Goal: Transaction & Acquisition: Purchase product/service

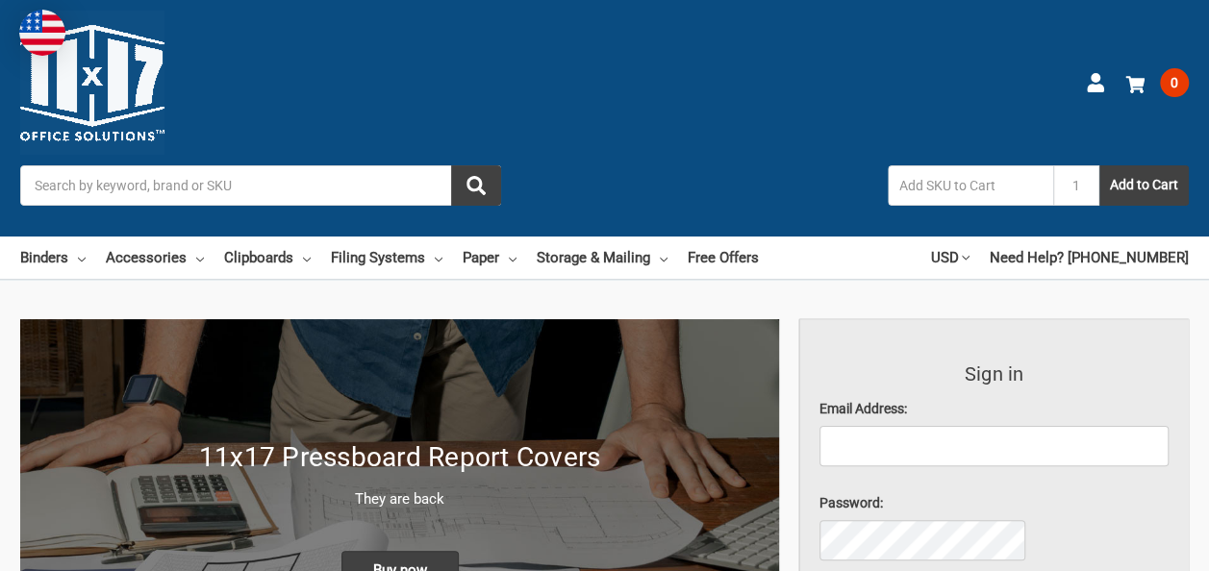
drag, startPoint x: 0, startPoint y: 0, endPoint x: 396, endPoint y: 104, distance: 409.5
click at [396, 165] on input "Search" at bounding box center [260, 185] width 481 height 40
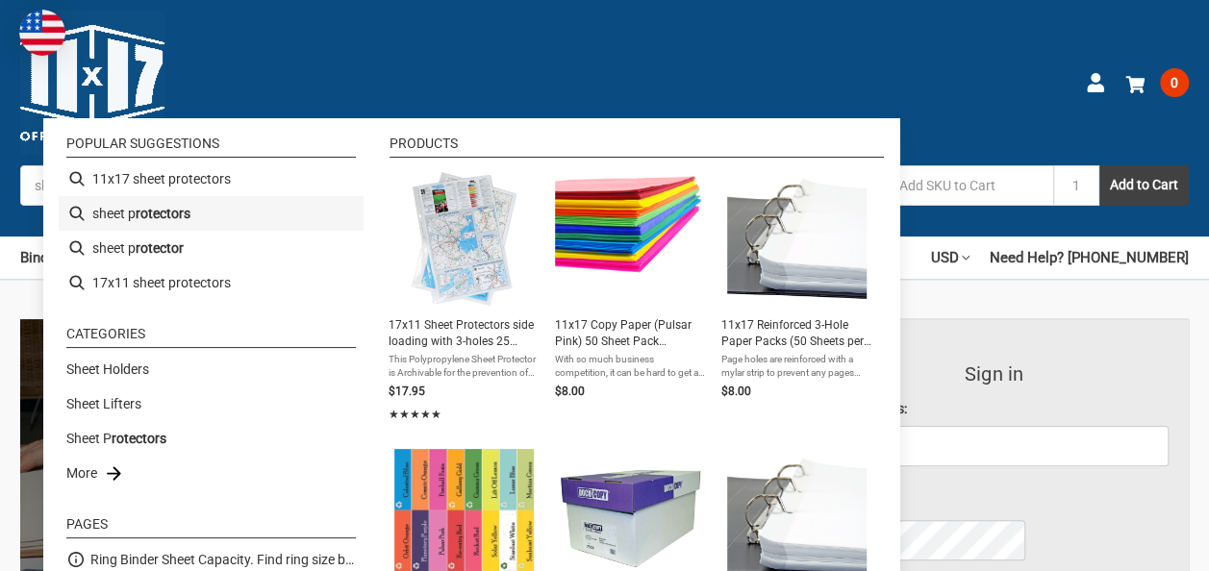
click at [254, 215] on li "sheet p rotectors" at bounding box center [211, 213] width 305 height 35
type input "sheet protectors"
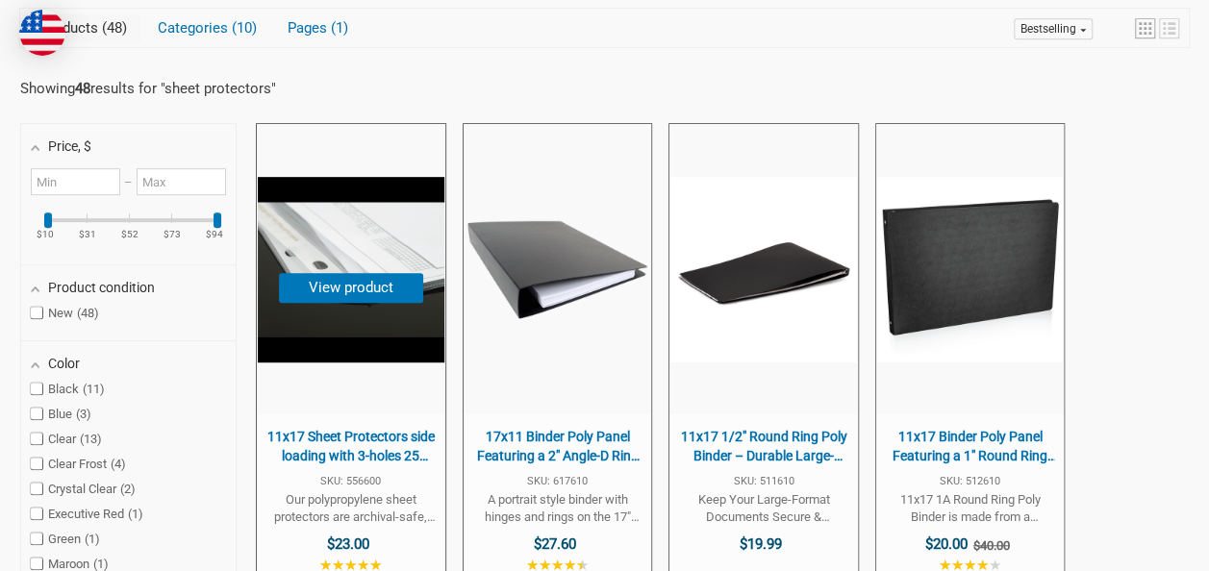
scroll to position [481, 0]
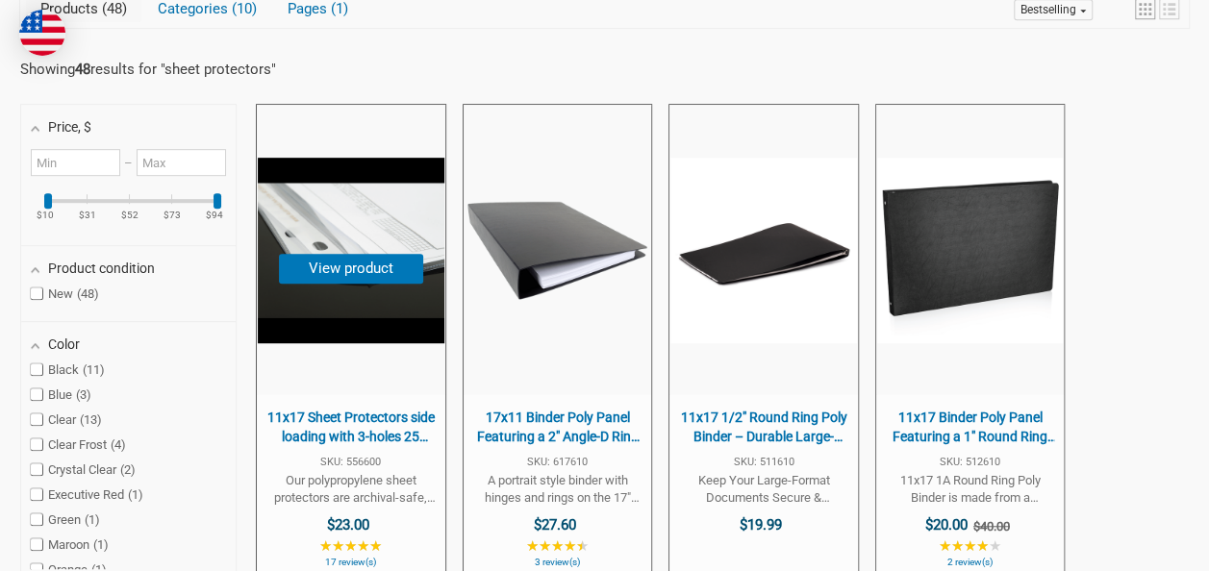
click at [435, 409] on span "11x17 Sheet Protectors side loading with 3-holes 25 Sleeves Durable Archival sa…" at bounding box center [350, 428] width 168 height 38
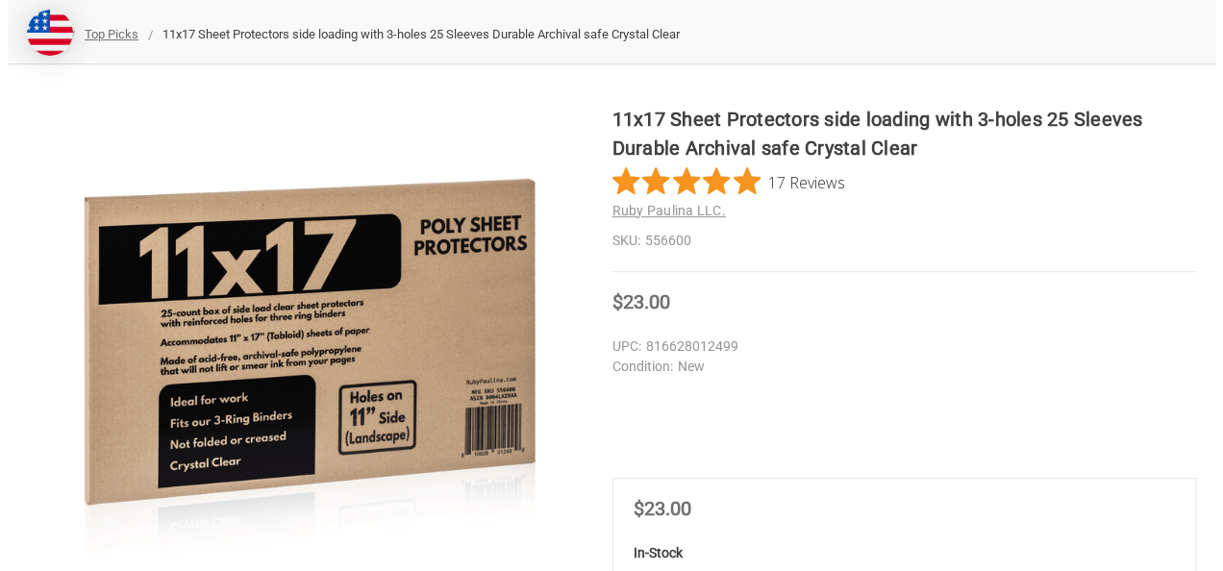
scroll to position [192, 0]
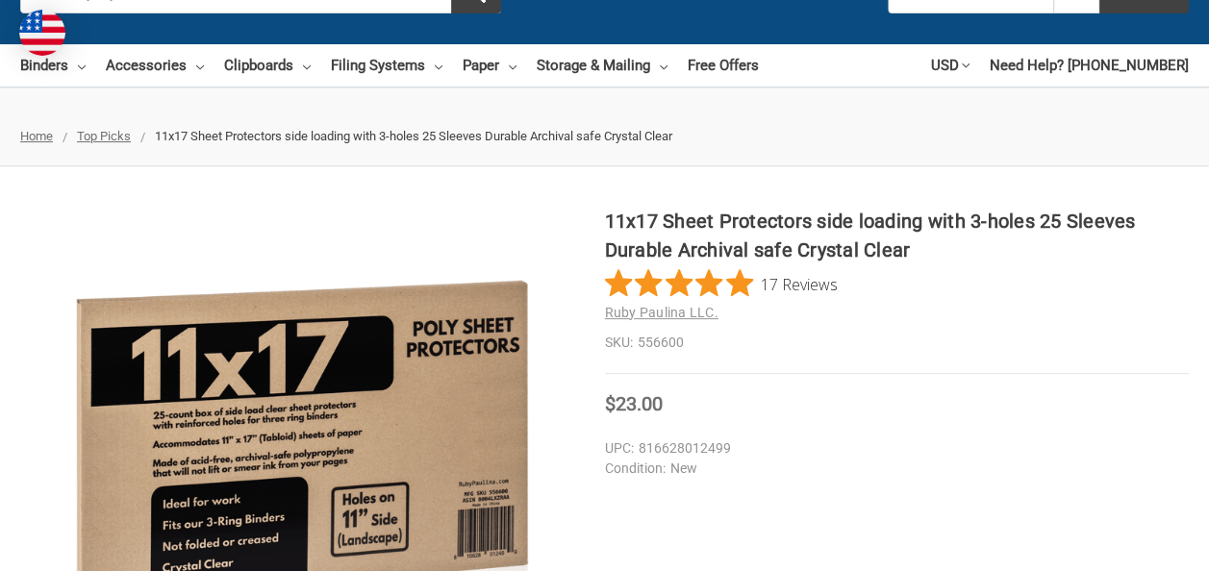
type input "10"
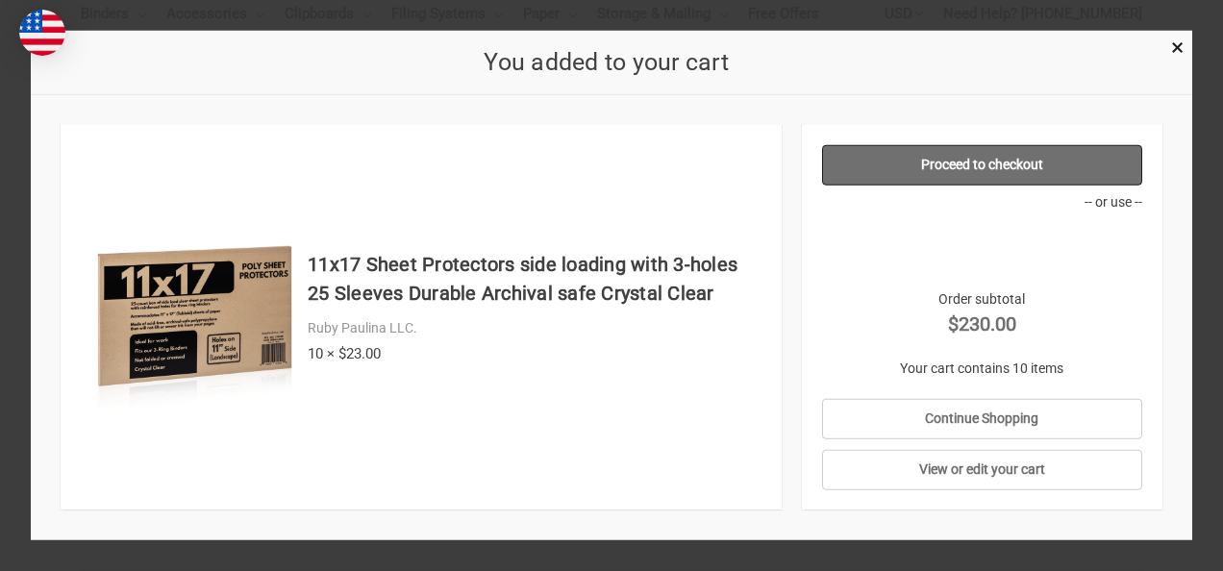
click at [945, 163] on link "Proceed to checkout" at bounding box center [982, 165] width 320 height 40
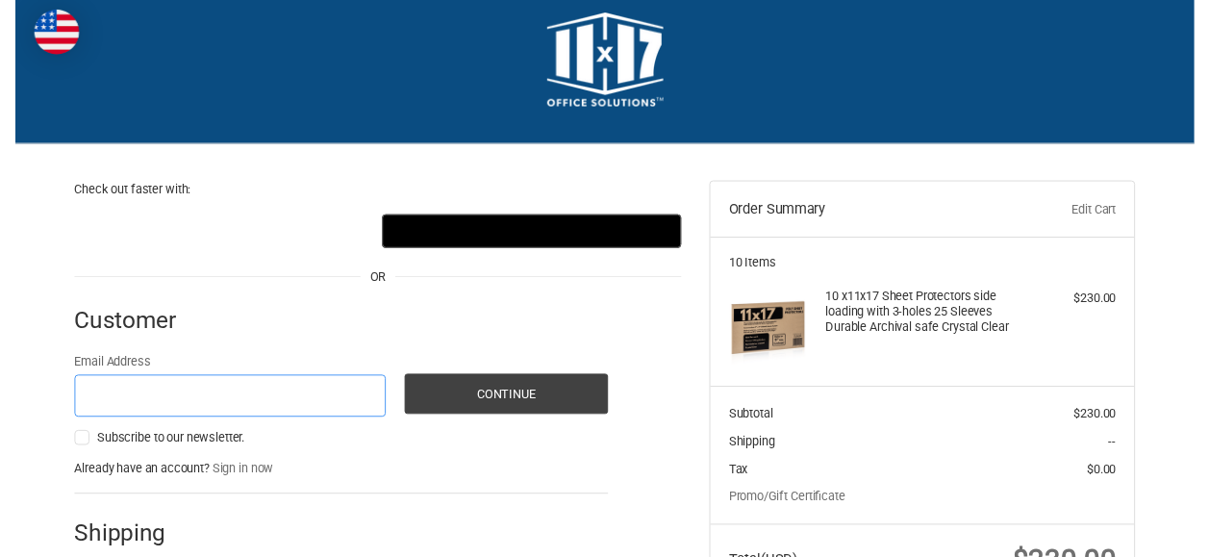
scroll to position [21, 0]
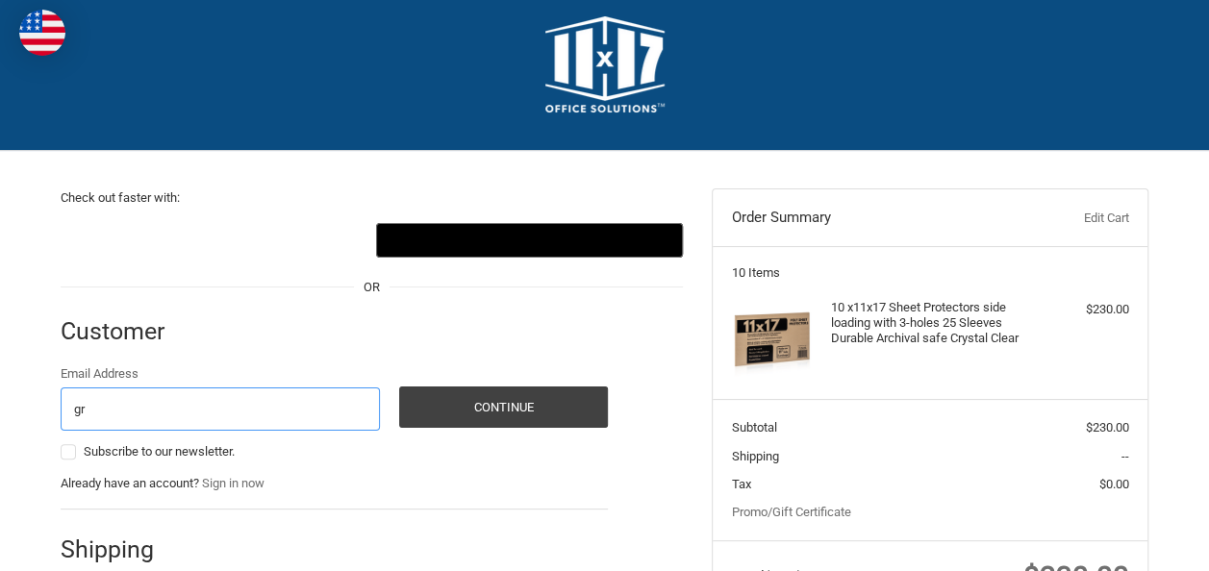
type input "[EMAIL_ADDRESS][DOMAIN_NAME]"
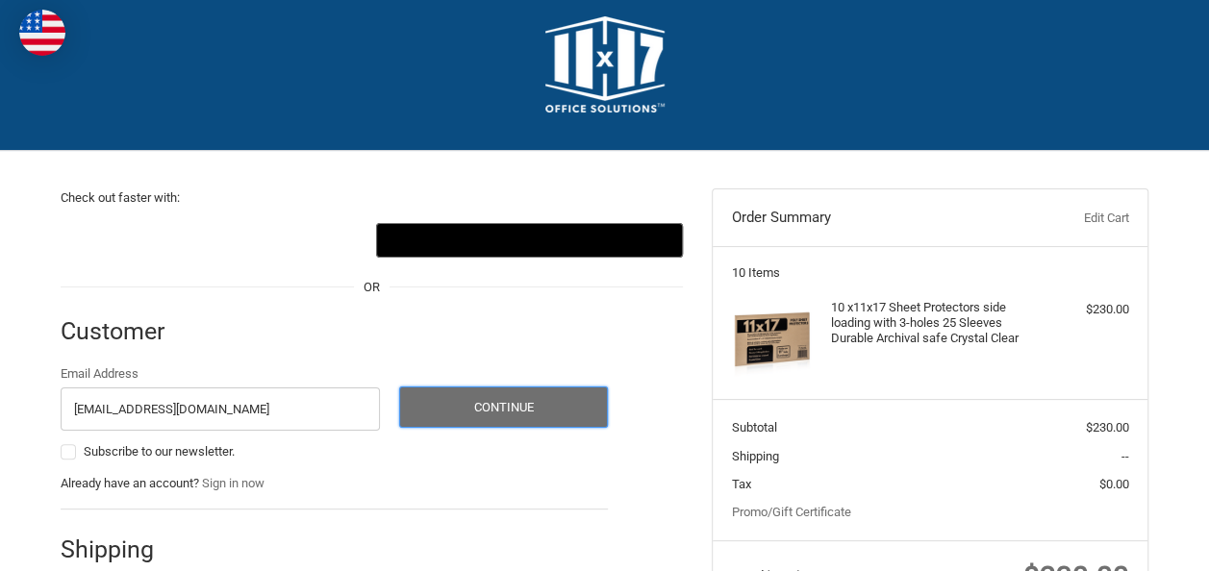
click at [523, 404] on button "Continue" at bounding box center [504, 407] width 210 height 41
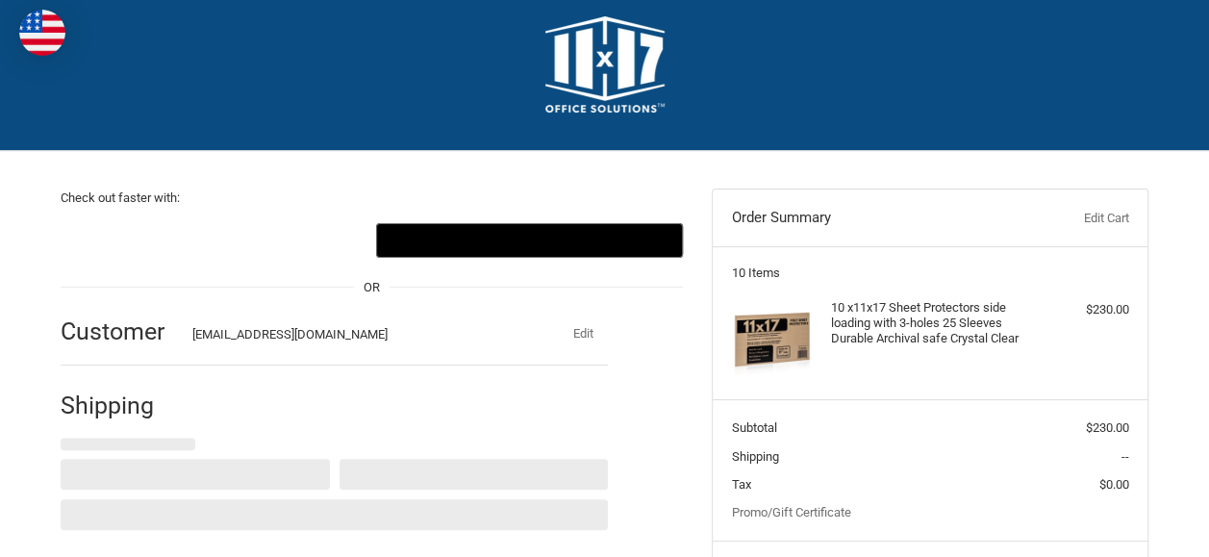
select select "US"
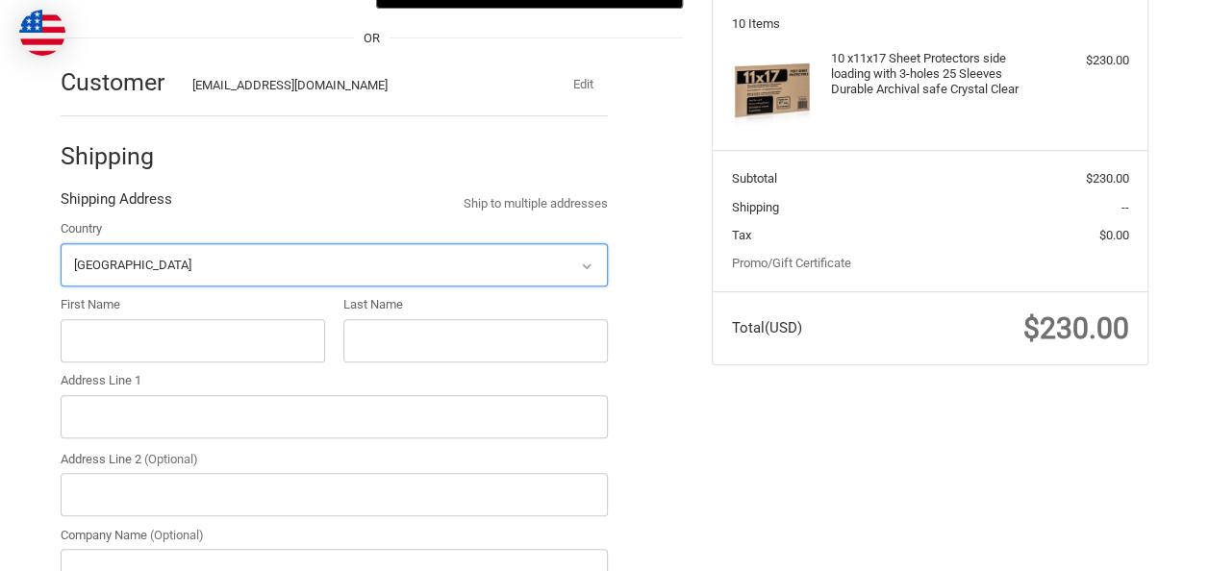
scroll to position [271, 0]
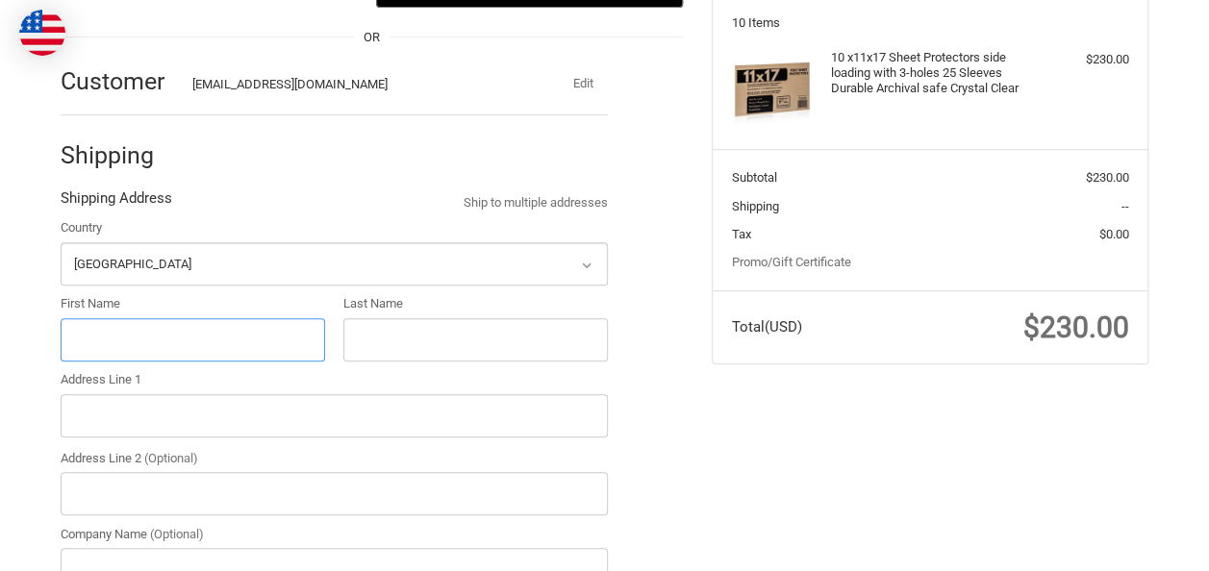
click at [284, 353] on input "First Name" at bounding box center [193, 339] width 264 height 43
type input "p"
type input "Princess Gray"
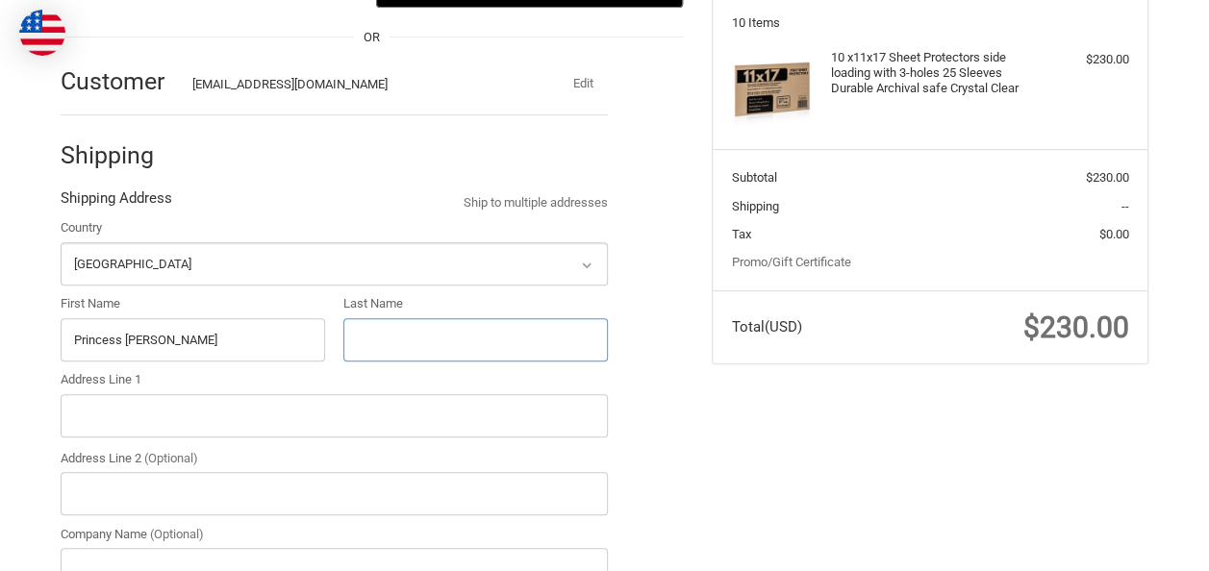
click at [418, 336] on input "Last Name" at bounding box center [475, 339] width 264 height 43
type input "Facilites"
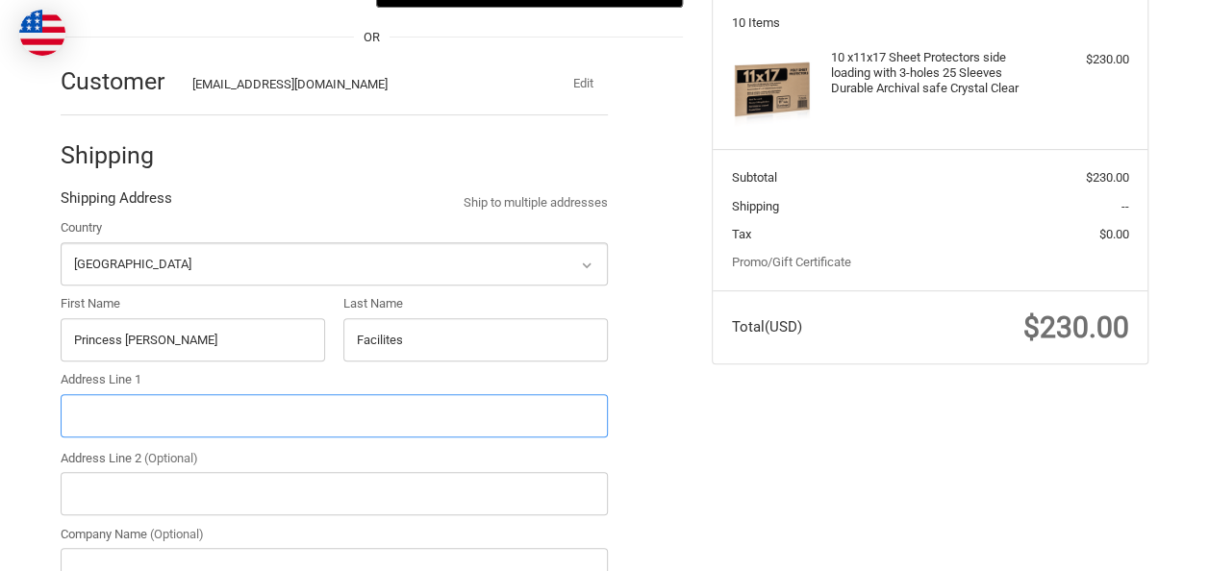
click at [383, 400] on input "Address Line 1" at bounding box center [334, 415] width 547 height 43
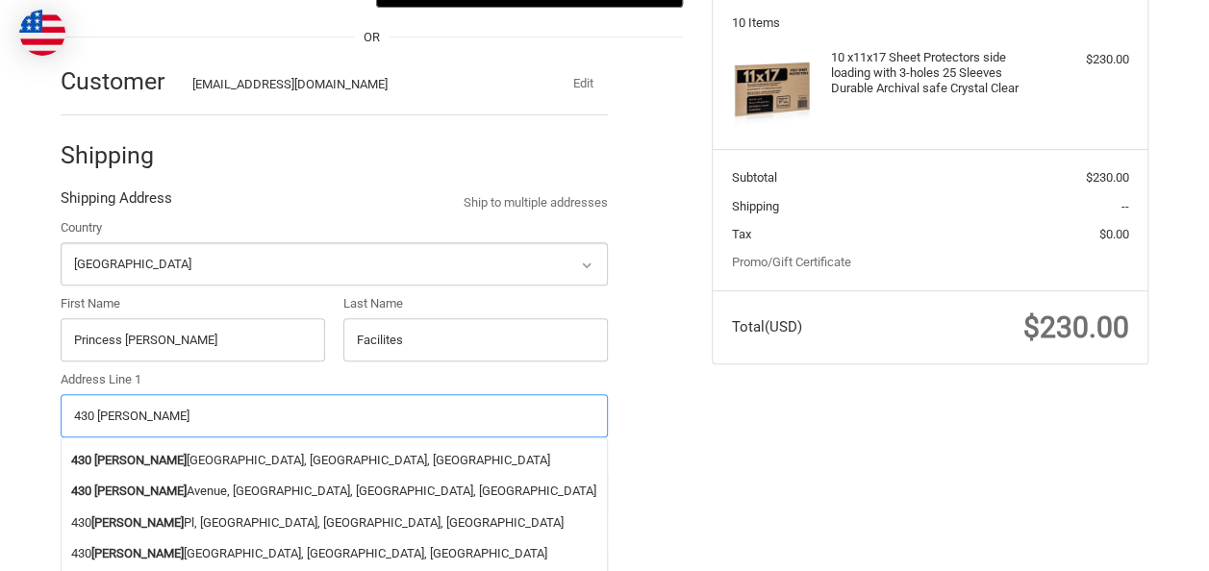
click at [328, 449] on li "430 Miller Cut Off Road, La Porte, TX, USA" at bounding box center [334, 460] width 545 height 32
type input "430 Miller Cut Off Road"
type input "La Porte"
type input "77571"
select select "TX"
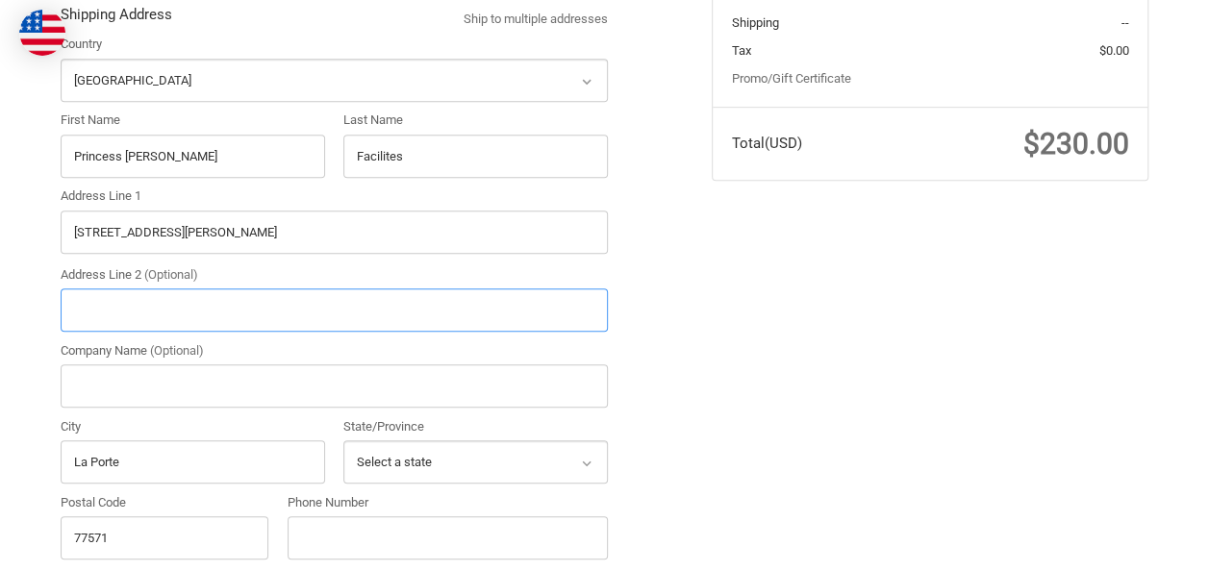
scroll to position [463, 0]
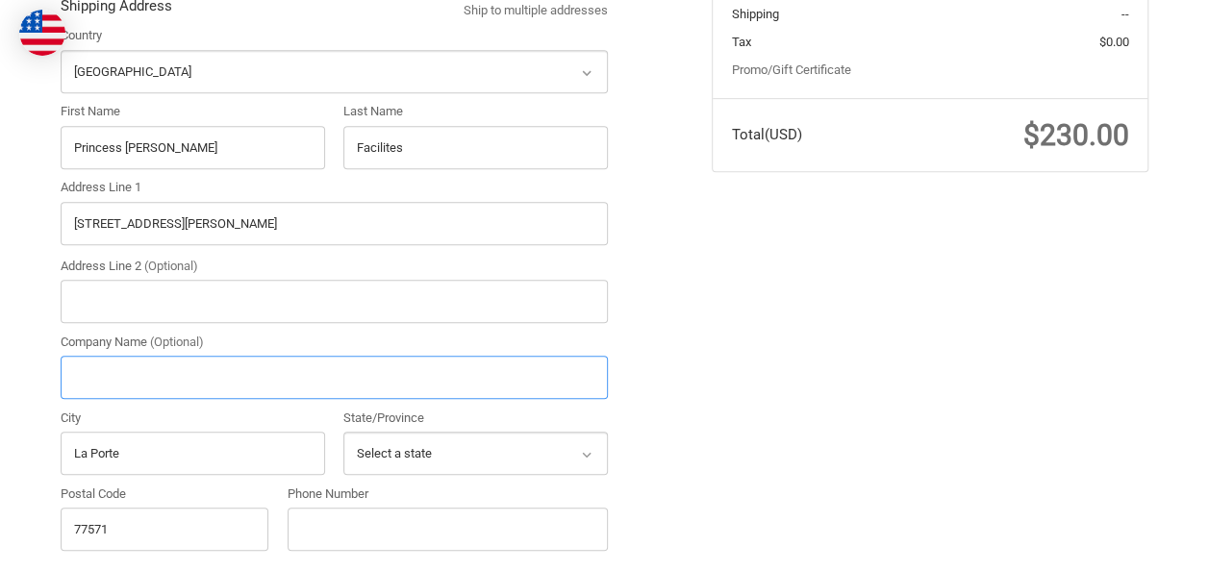
click at [277, 375] on input "Company Name (Optional)" at bounding box center [334, 377] width 547 height 43
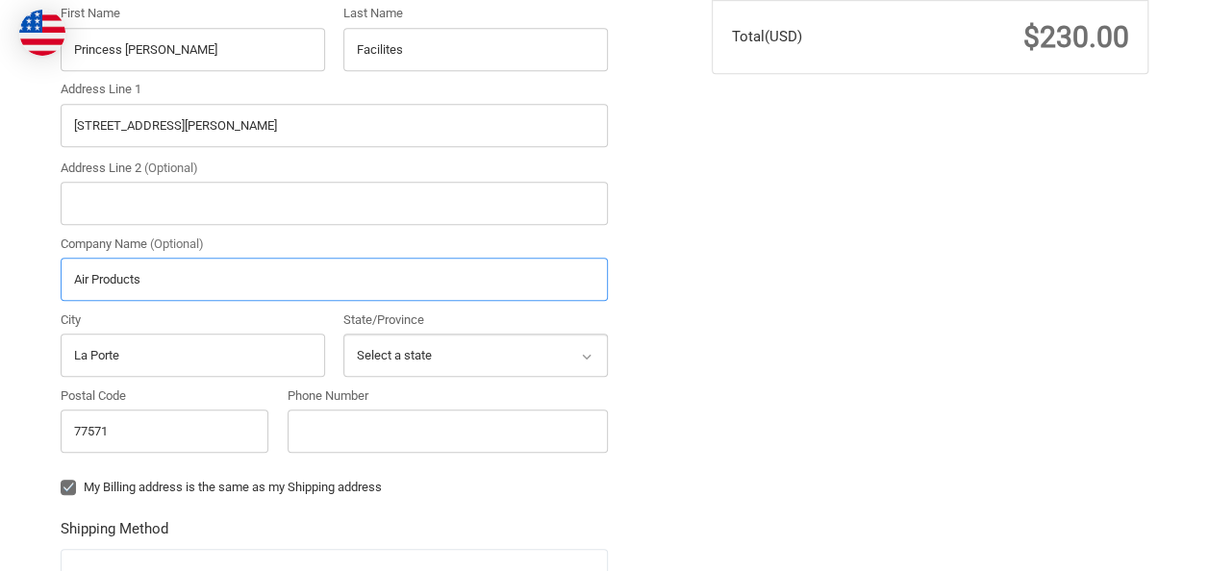
scroll to position [752, 0]
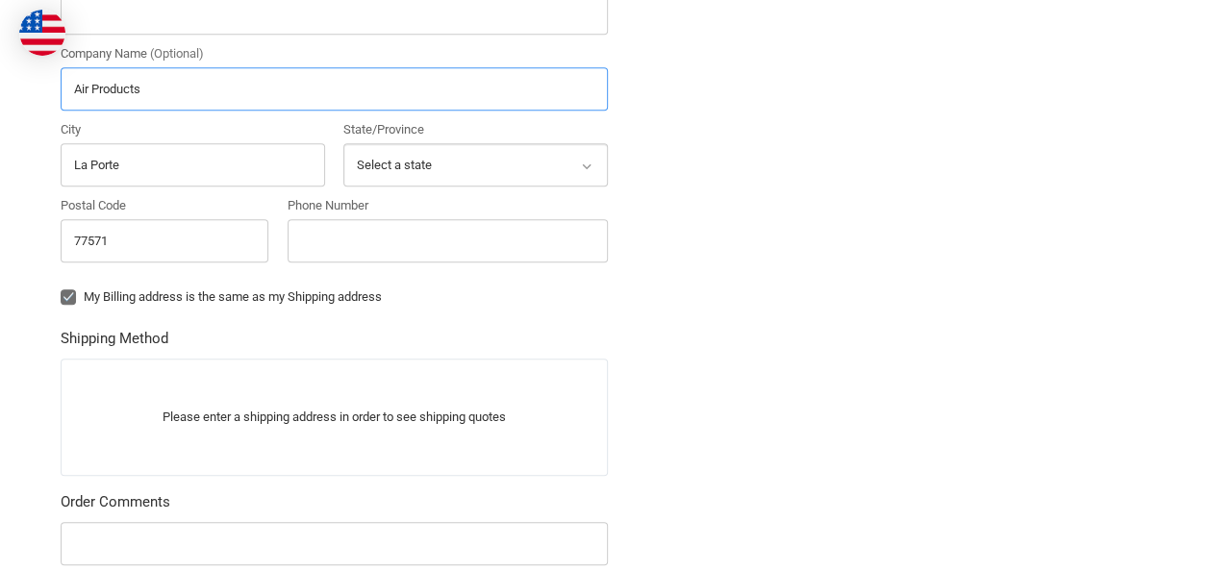
type input "Air Products"
click at [372, 225] on input "Phone Number" at bounding box center [448, 240] width 321 height 43
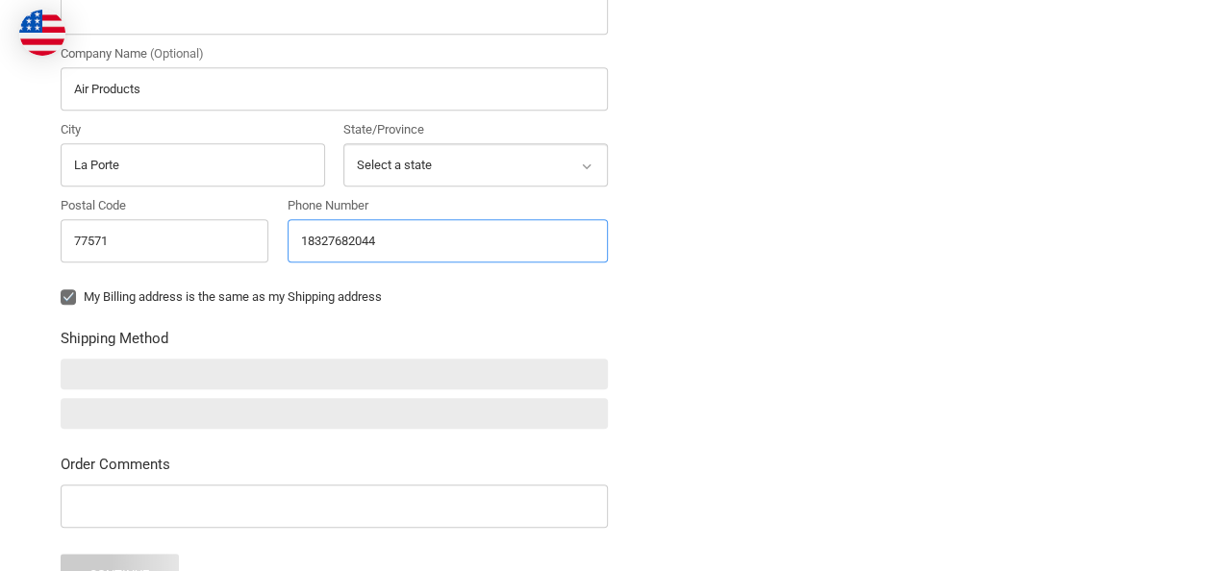
click at [319, 232] on input "18327682044" at bounding box center [448, 240] width 321 height 43
type input "8327682044"
click at [408, 281] on div "Country Select a country Afghanistan Åland Islands Albania Algeria American Sam…" at bounding box center [334, 24] width 547 height 574
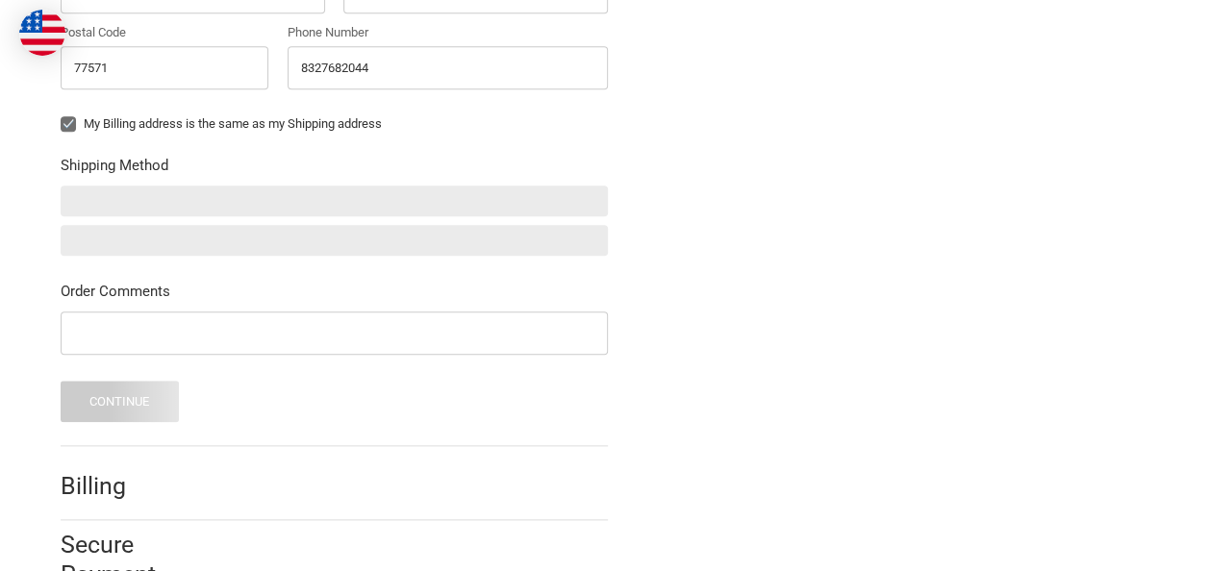
scroll to position [944, 0]
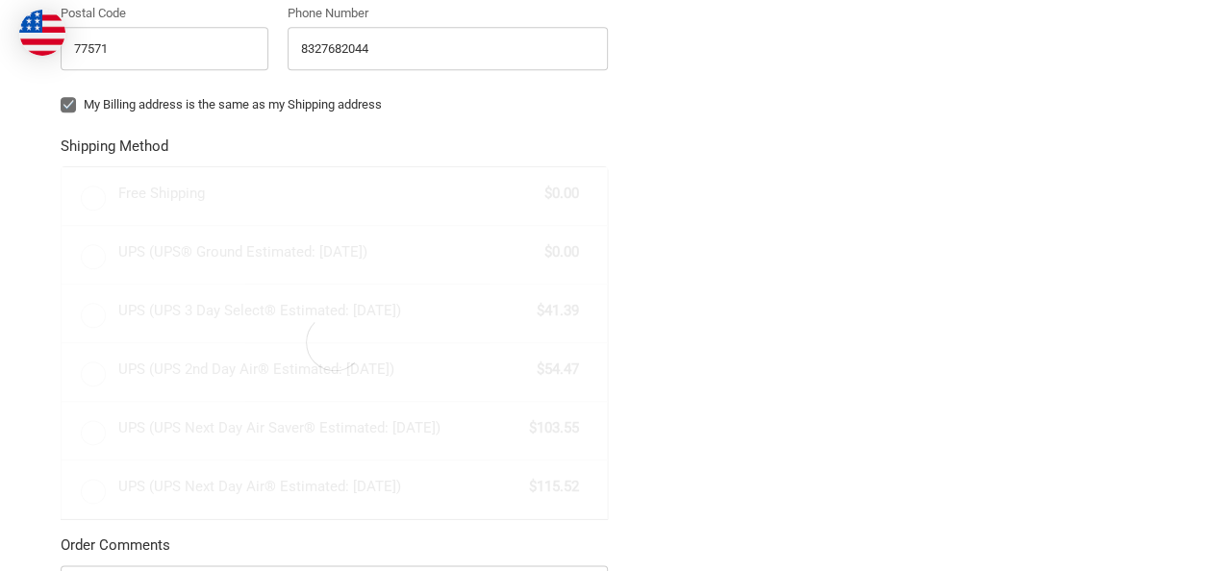
click at [74, 99] on label "My Billing address is the same as my Shipping address" at bounding box center [334, 104] width 547 height 15
click at [62, 96] on input "My Billing address is the same as my Shipping address" at bounding box center [61, 95] width 1 height 1
checkbox input "false"
radio input "true"
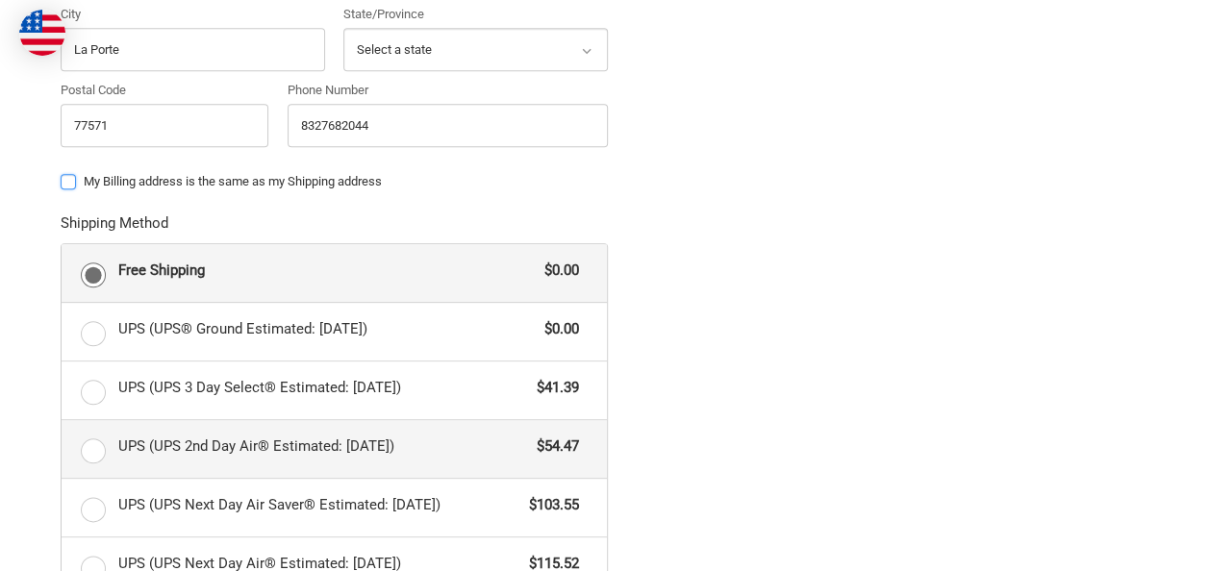
scroll to position [1156, 0]
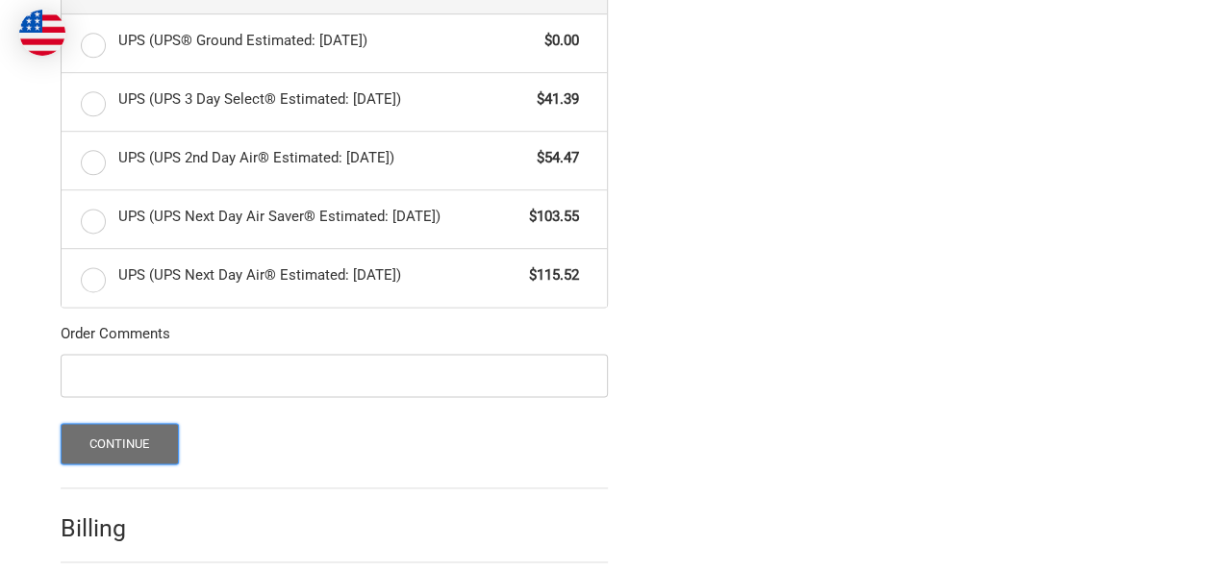
click at [129, 446] on button "Continue" at bounding box center [120, 443] width 118 height 41
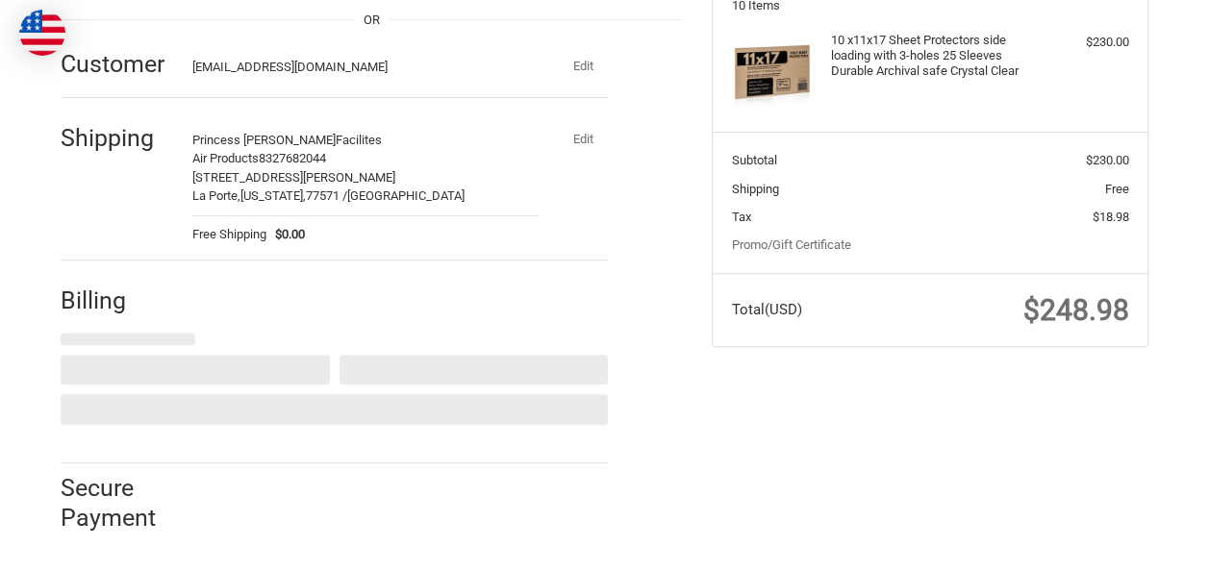
select select "US"
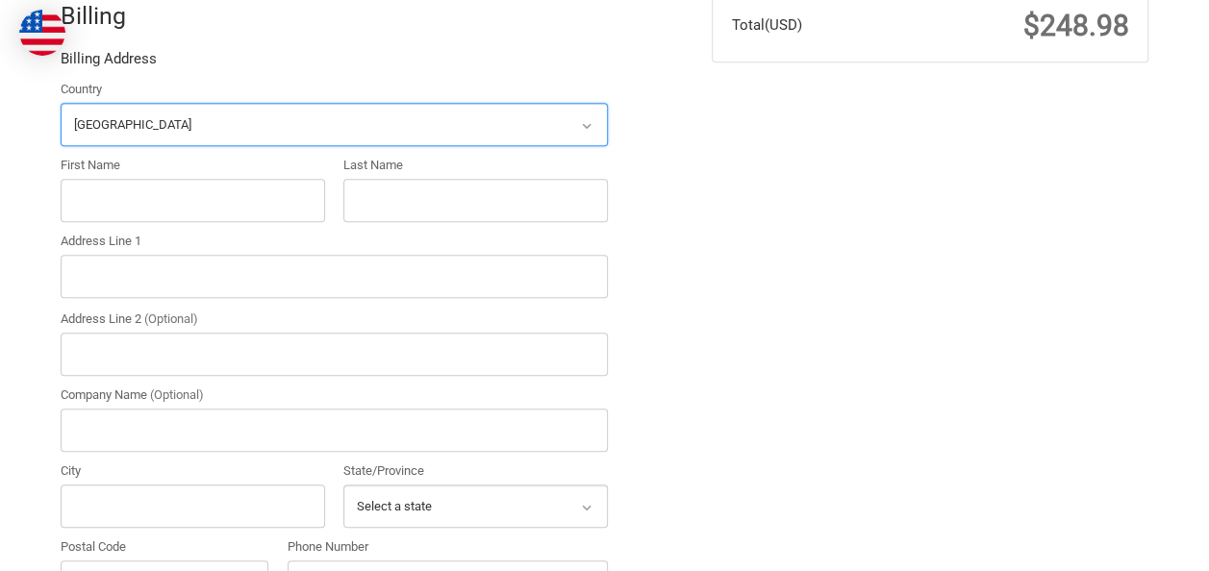
scroll to position [625, 0]
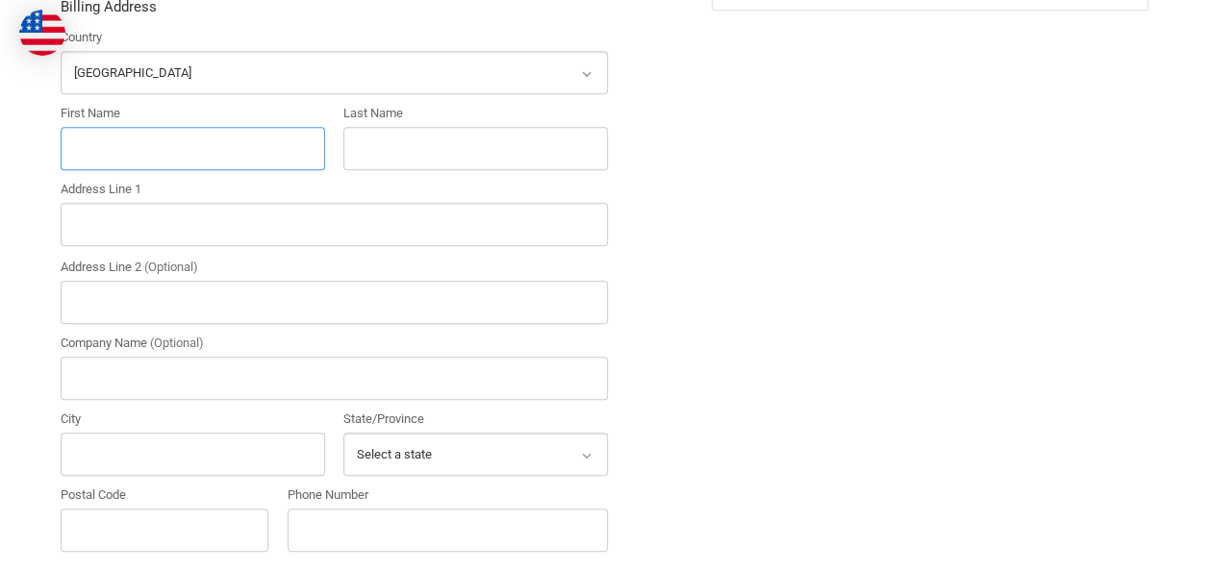
click at [182, 133] on input "First Name" at bounding box center [193, 148] width 264 height 43
type input "Andrew"
click at [386, 127] on input "Last Name" at bounding box center [475, 148] width 264 height 43
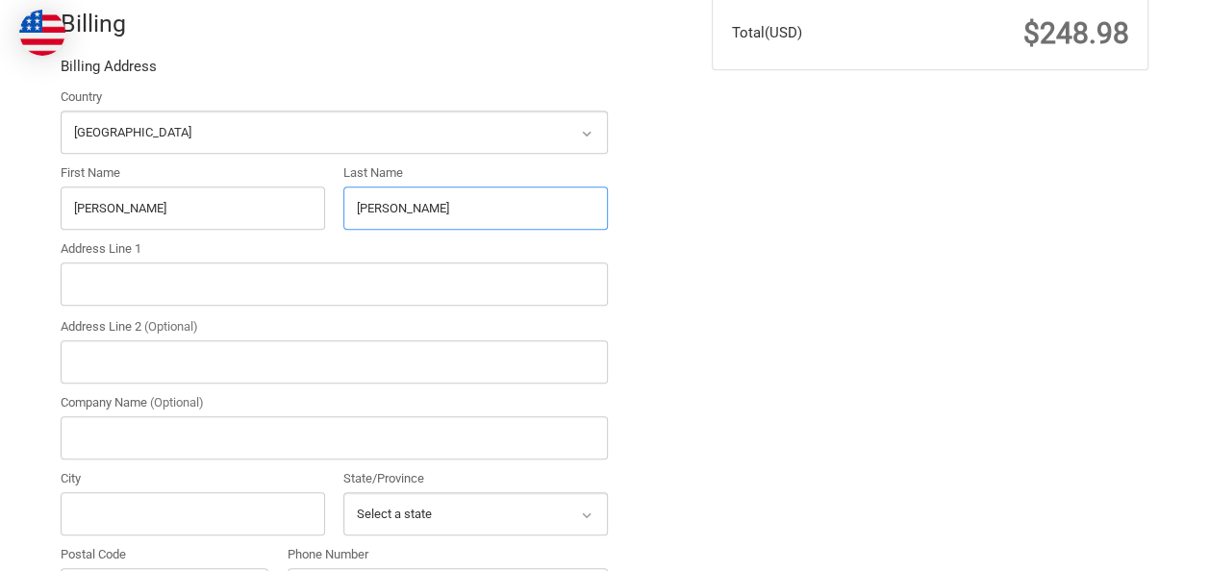
scroll to position [524, 0]
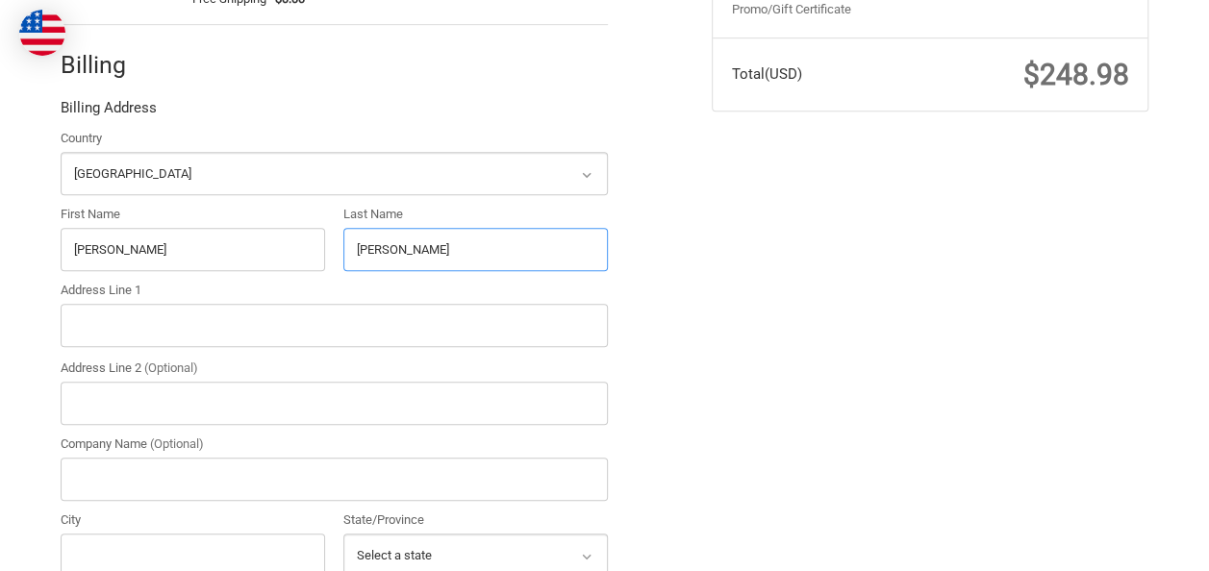
type input "Mehring"
click at [134, 292] on div "Address Line 1" at bounding box center [334, 315] width 547 height 69
drag, startPoint x: 134, startPoint y: 292, endPoint x: 122, endPoint y: 323, distance: 32.9
click at [122, 323] on input "Address Line 1" at bounding box center [334, 325] width 547 height 43
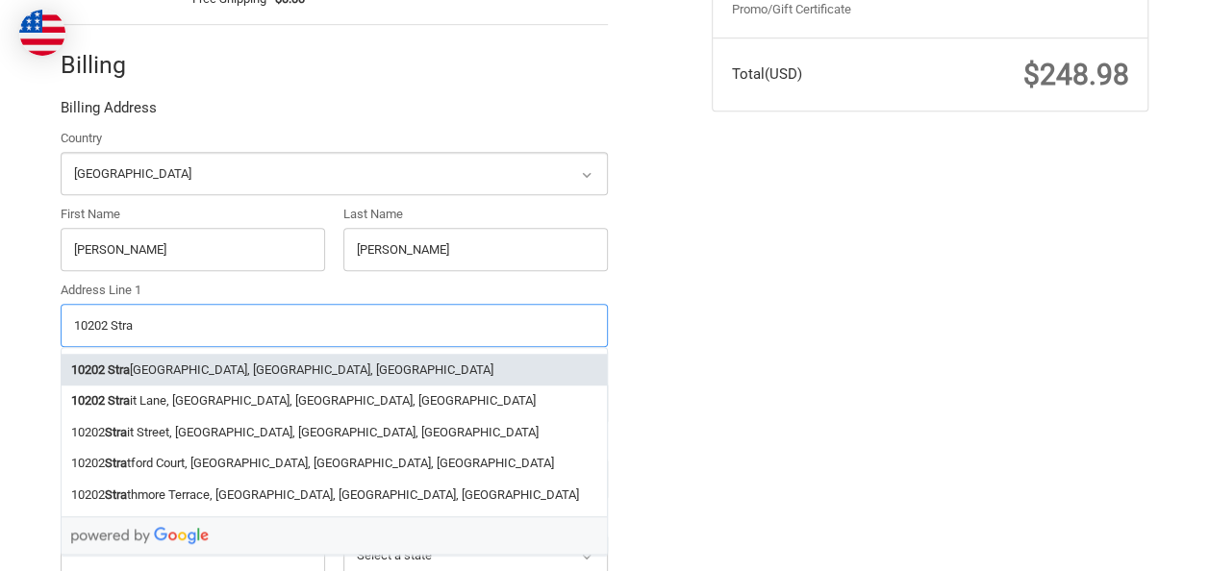
click at [263, 377] on li "10202 Stra ng Road, La Porte, TX, USA" at bounding box center [334, 370] width 545 height 32
type input "10202 Strang Road"
type input "La Porte"
select select "TX"
type input "77571"
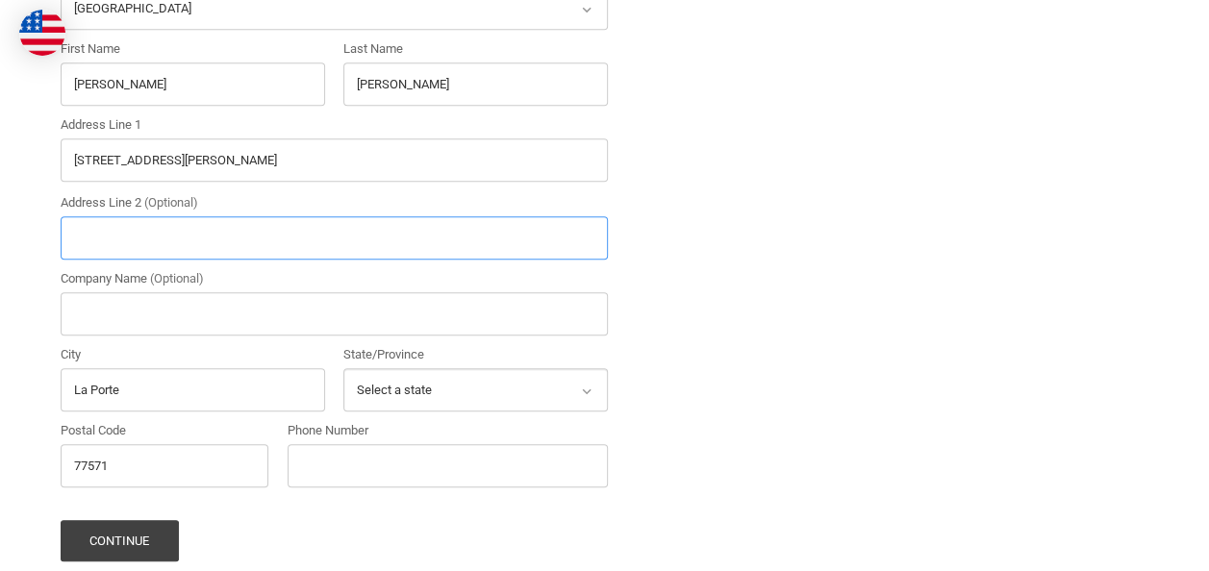
scroll to position [716, 0]
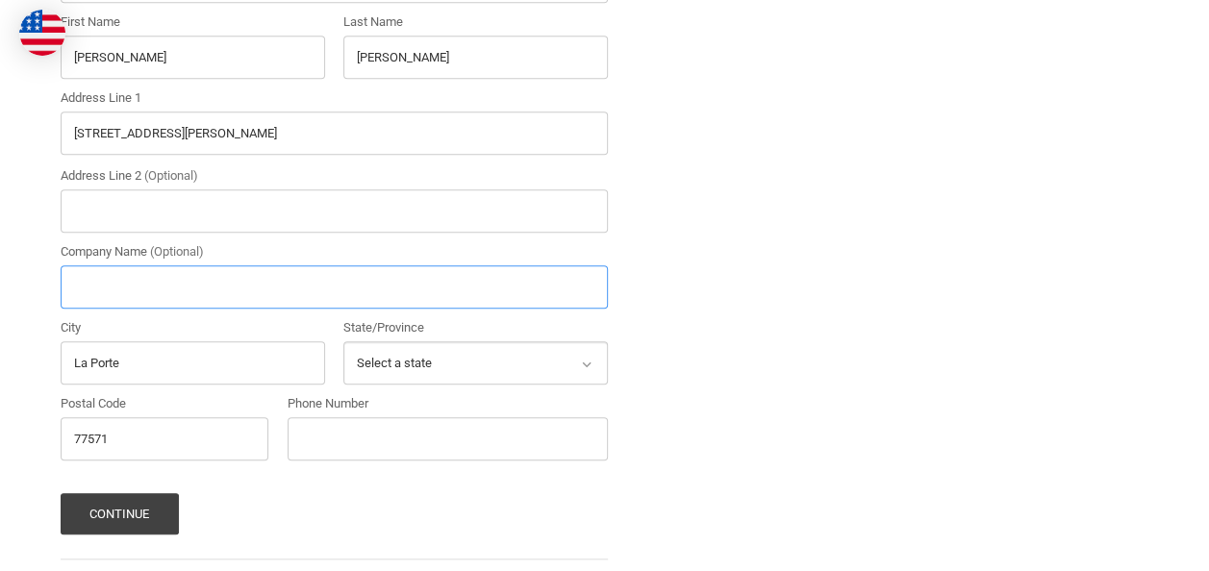
click at [233, 285] on input "Company Name (Optional)" at bounding box center [334, 286] width 547 height 43
type input "Air Products"
type input "8327682044"
drag, startPoint x: 430, startPoint y: 440, endPoint x: 130, endPoint y: 434, distance: 300.1
click at [130, 434] on div "Country Select a country Afghanistan Åland Islands Albania Algeria American Sam…" at bounding box center [334, 204] width 566 height 534
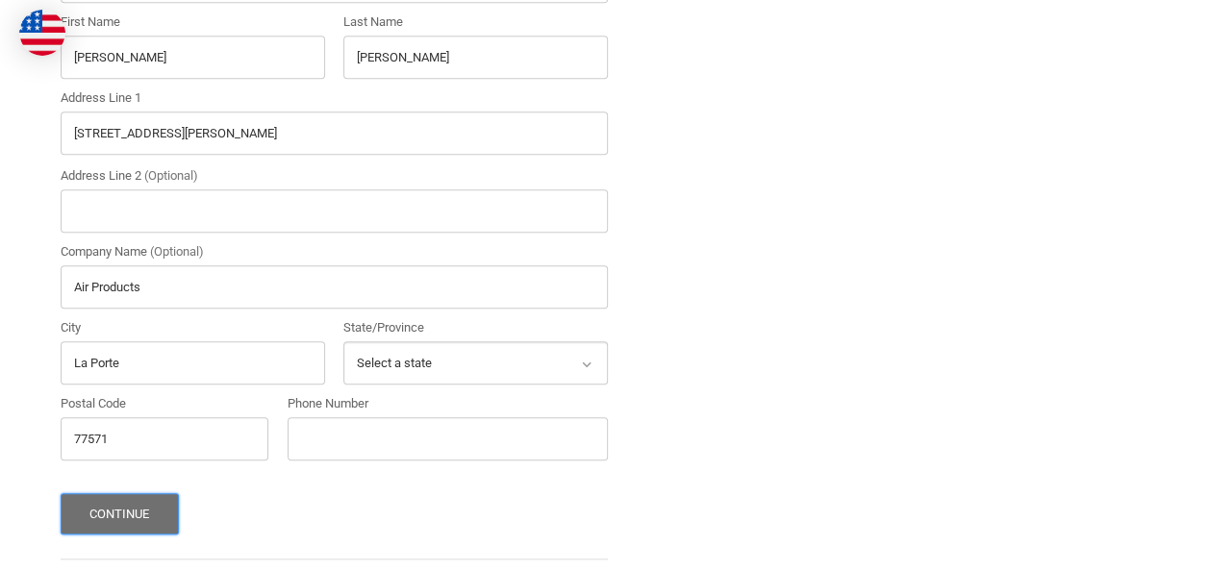
click at [100, 529] on button "Continue" at bounding box center [120, 513] width 118 height 41
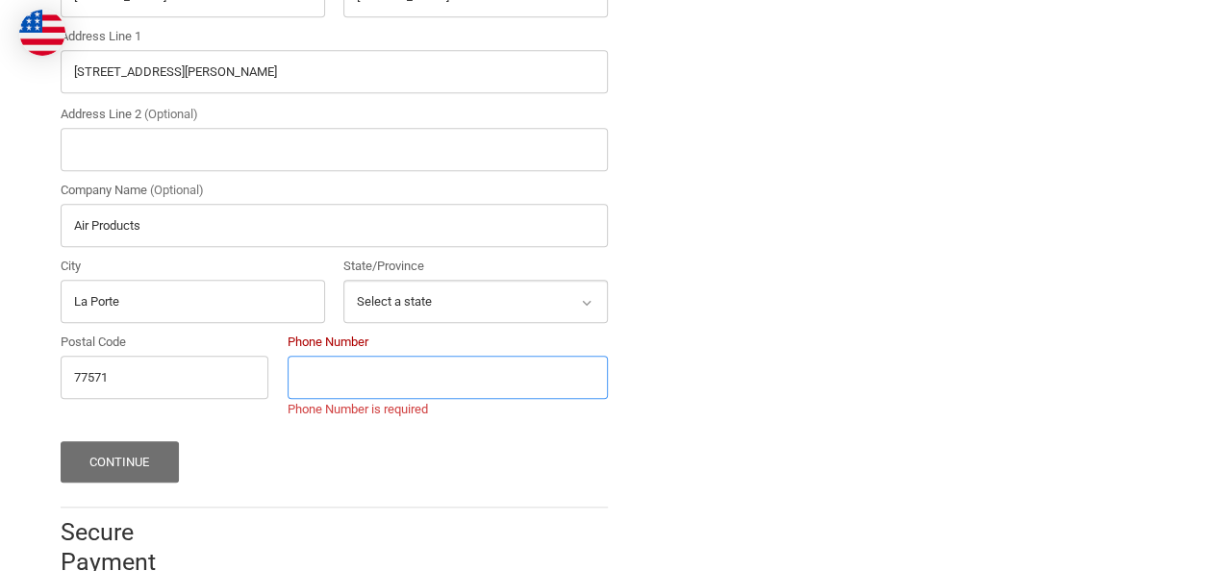
scroll to position [823, 0]
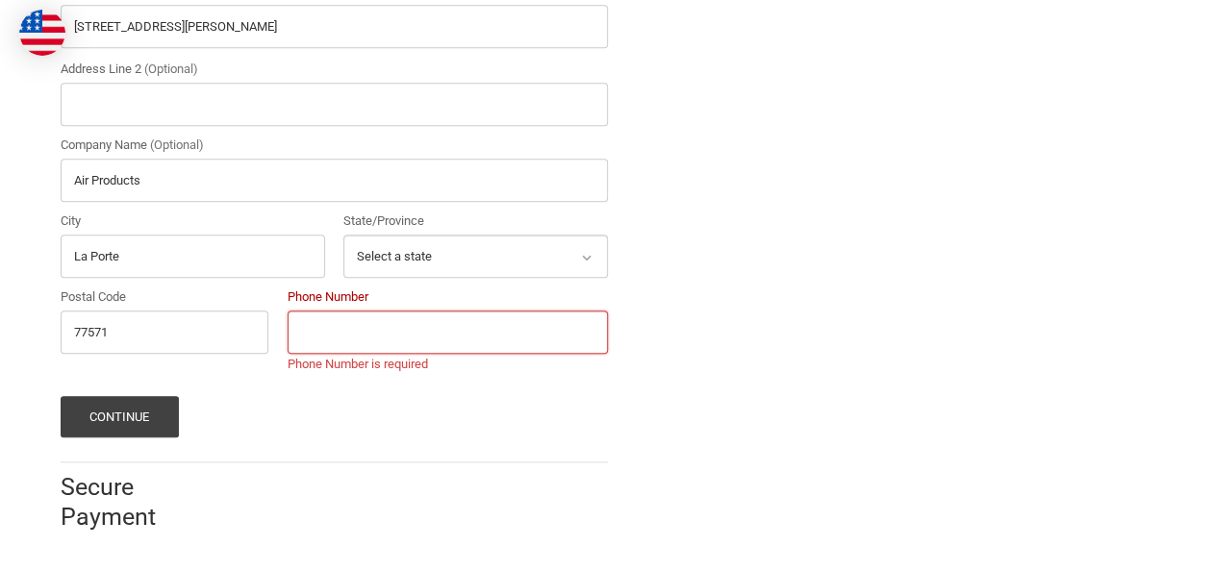
click at [419, 404] on div "Continue" at bounding box center [334, 416] width 547 height 41
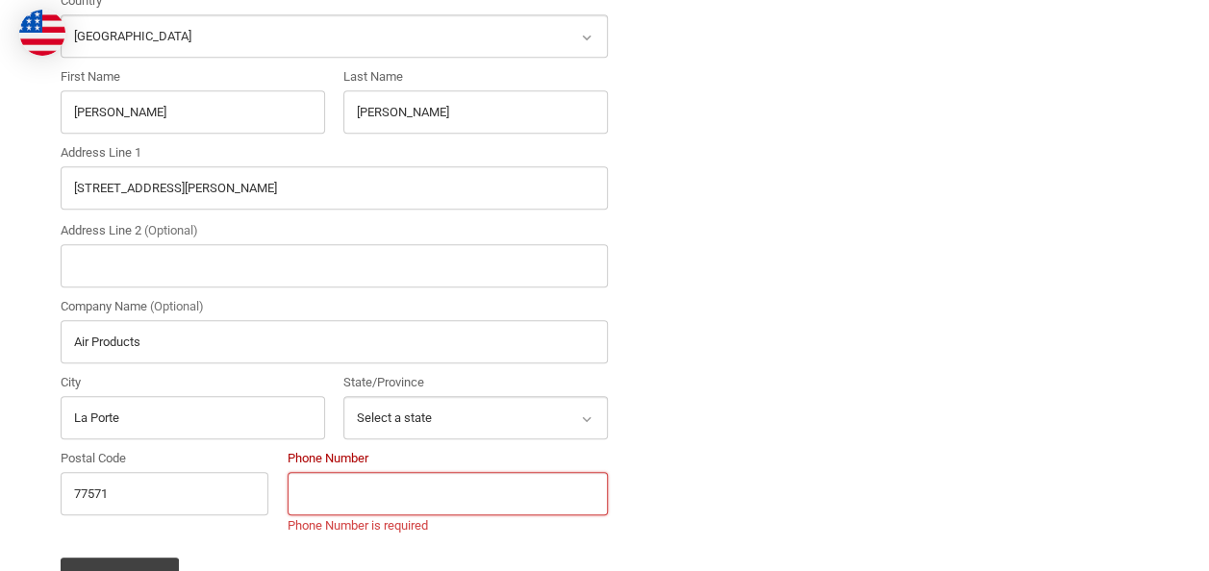
scroll to position [631, 0]
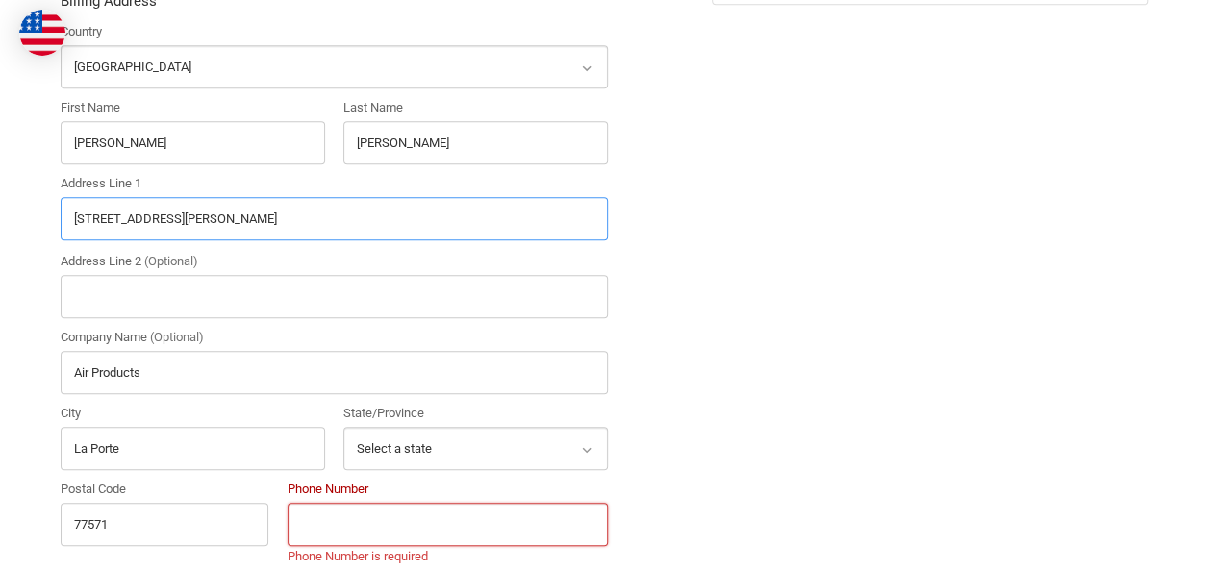
drag, startPoint x: 198, startPoint y: 206, endPoint x: 0, endPoint y: 212, distance: 198.2
click at [0, 212] on html "Checkout Check out faster with: @import url(//fonts.googleapis.com/css?family=G…" at bounding box center [604, 66] width 1209 height 1395
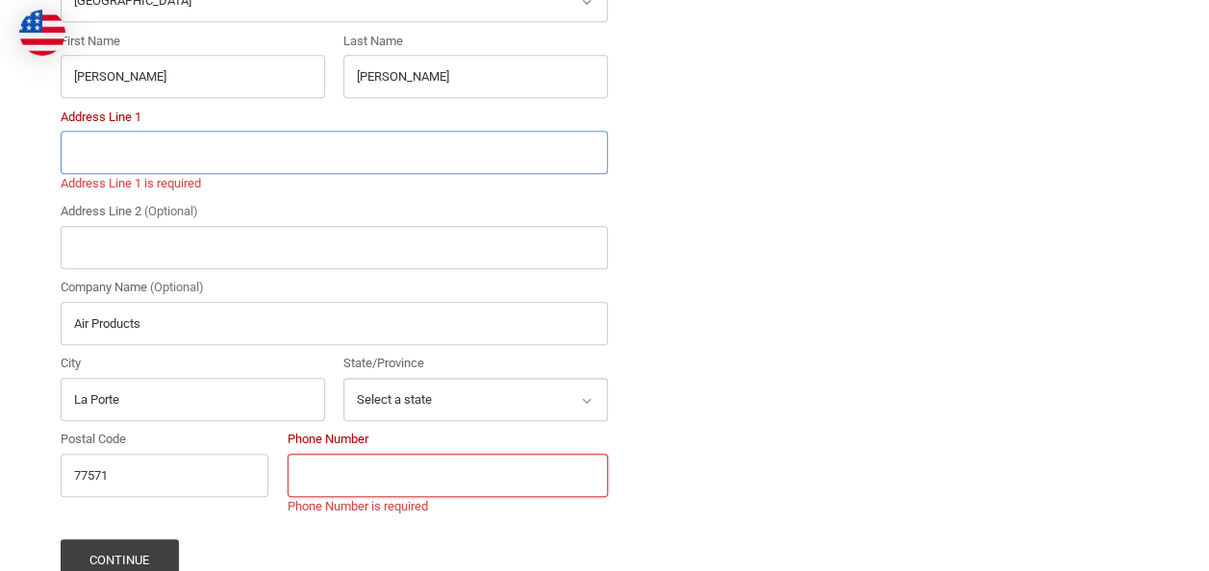
scroll to position [727, 0]
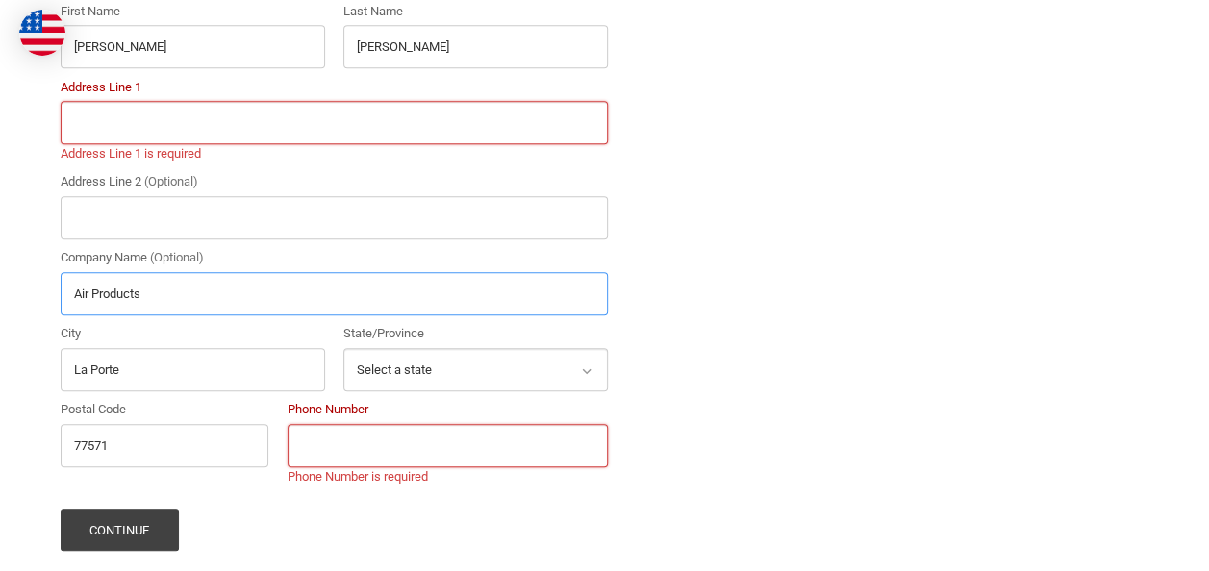
drag, startPoint x: 188, startPoint y: 285, endPoint x: 0, endPoint y: 296, distance: 188.8
click at [462, 417] on label "Phone Number" at bounding box center [448, 409] width 321 height 19
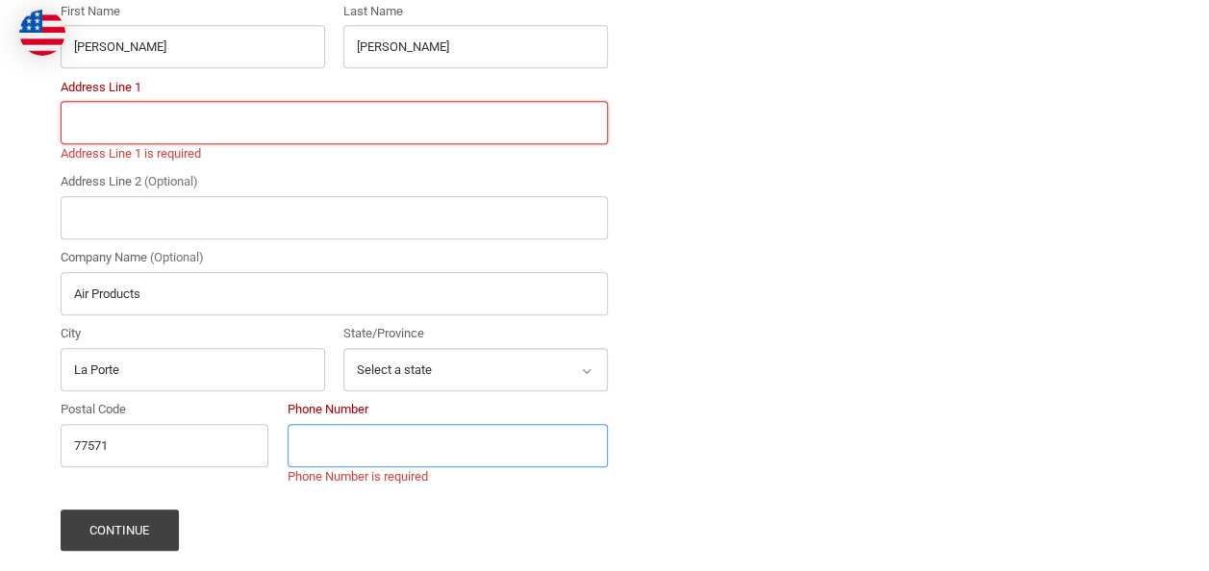
click at [462, 424] on input "Phone Number" at bounding box center [448, 445] width 321 height 43
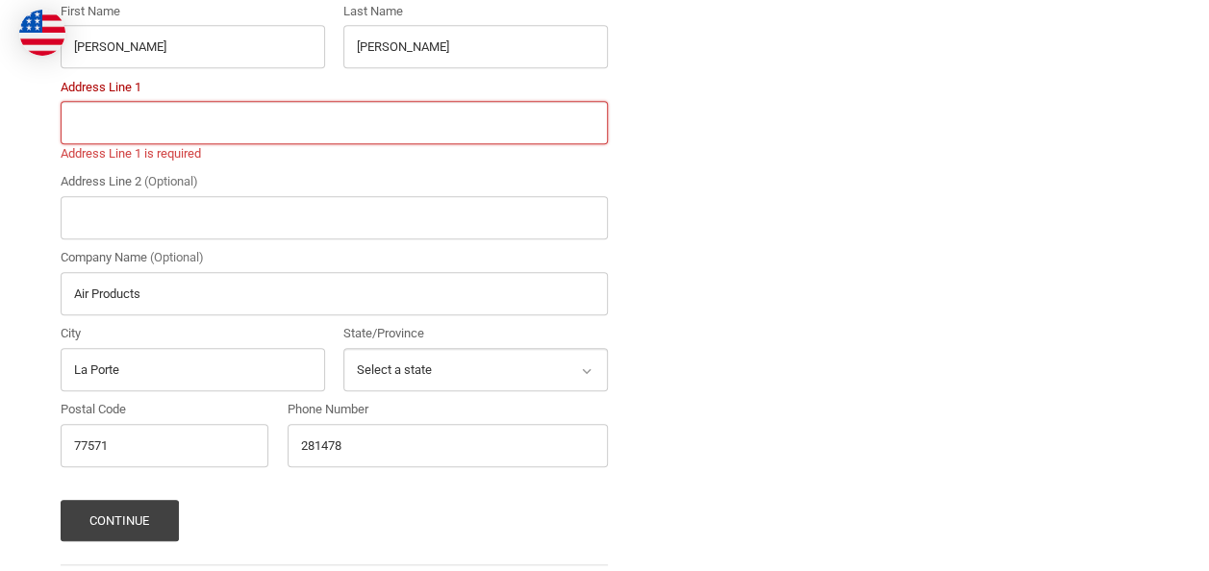
click at [697, 489] on div "Check out faster with: @import url(//fonts.googleapis.com/css?family=Google+San…" at bounding box center [371, 41] width 651 height 1192
click at [413, 456] on input "281478" at bounding box center [448, 445] width 321 height 43
type input "2814783047"
click at [408, 497] on form "Country Select a country Afghanistan Åland Islands Albania Algeria American Sam…" at bounding box center [334, 233] width 547 height 615
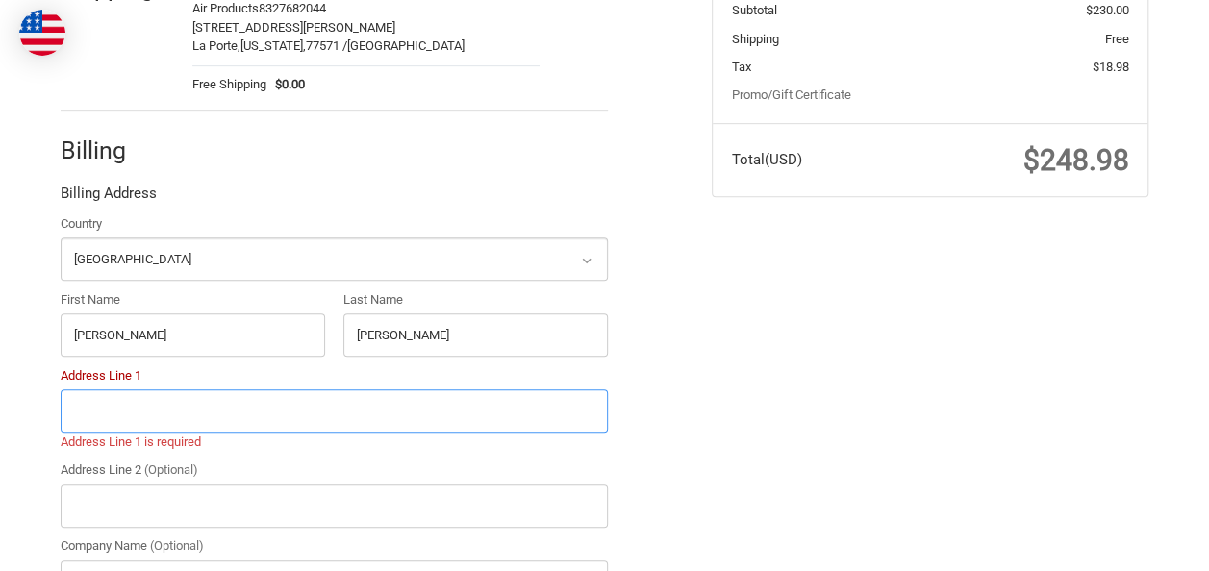
click at [277, 416] on input "Address Line 1" at bounding box center [334, 410] width 547 height 43
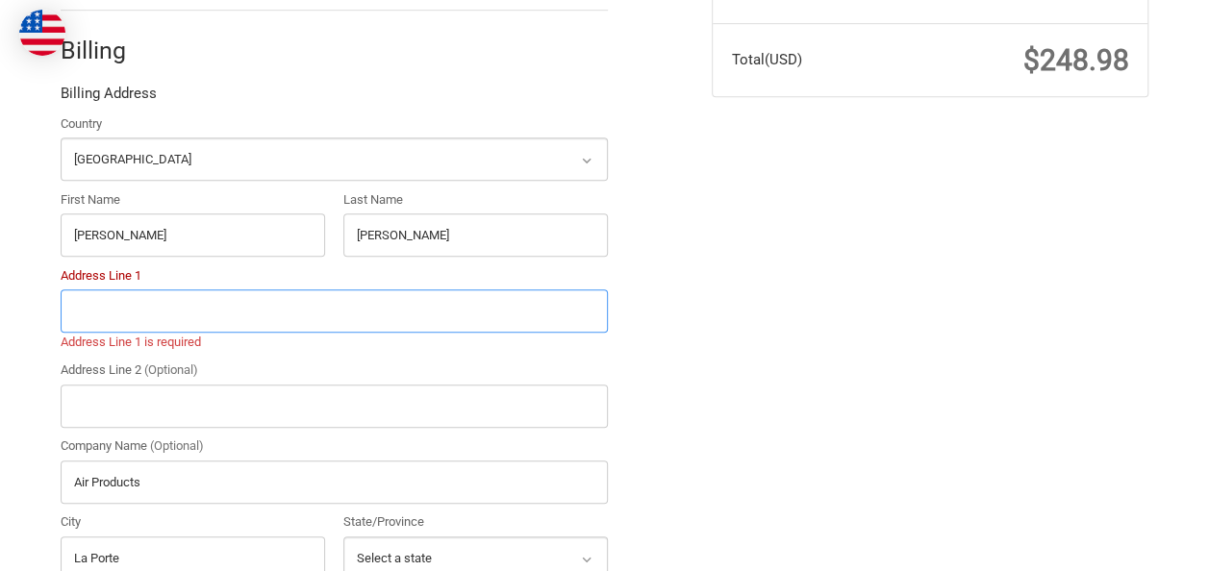
scroll to position [631, 0]
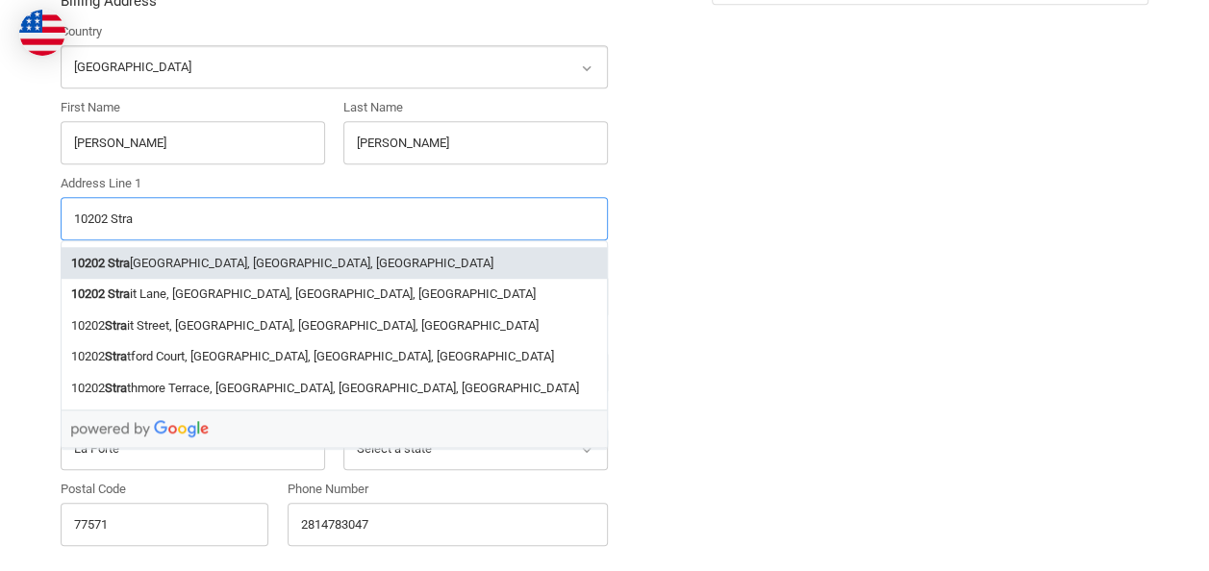
click at [147, 254] on li "10202 Stra ng Road, La Porte, TX, USA" at bounding box center [334, 263] width 545 height 32
type input "10202 Strang Road"
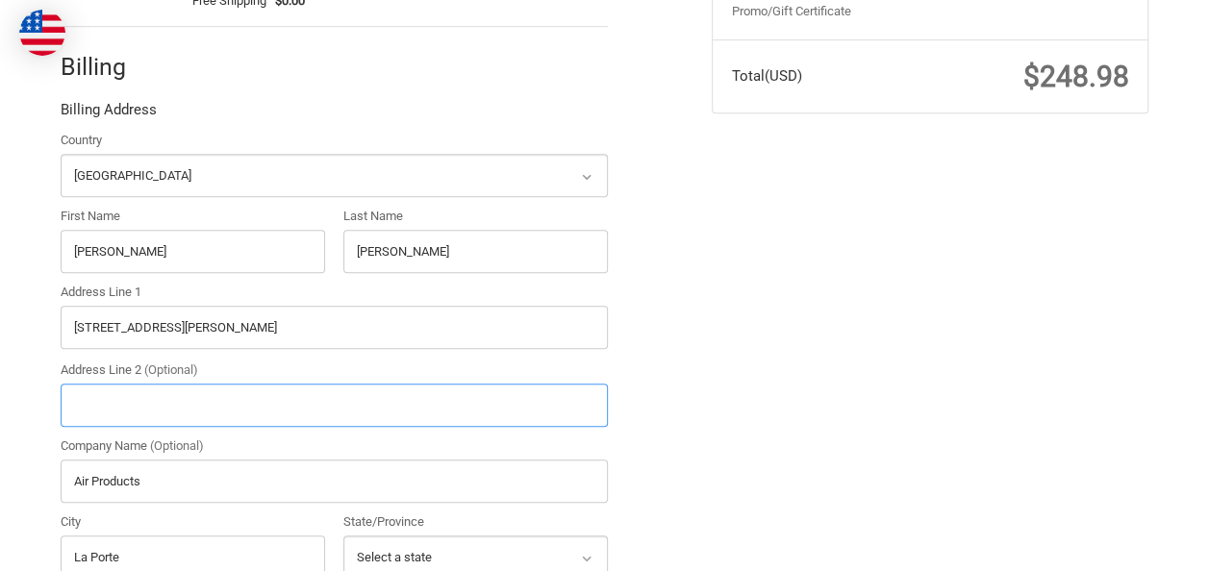
scroll to position [813, 0]
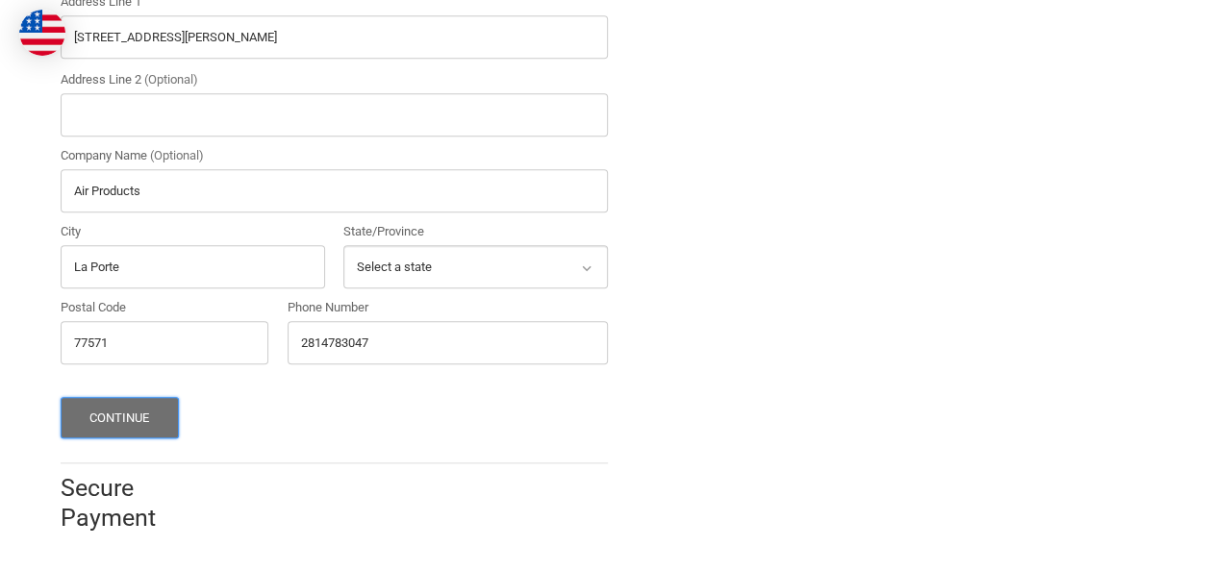
click at [131, 423] on button "Continue" at bounding box center [120, 417] width 118 height 41
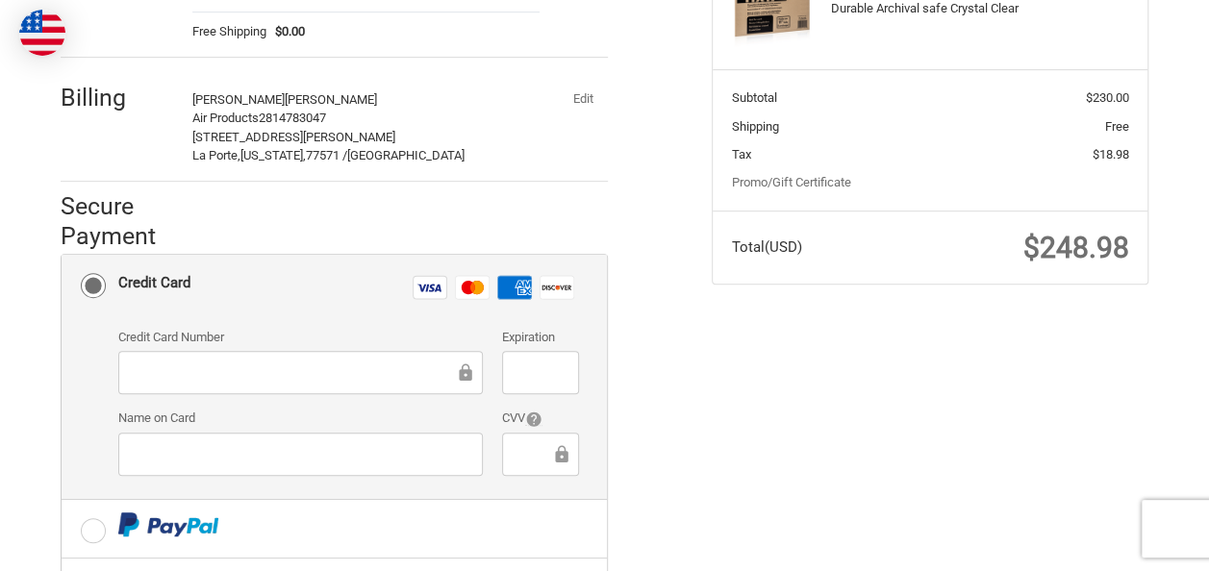
scroll to position [330, 0]
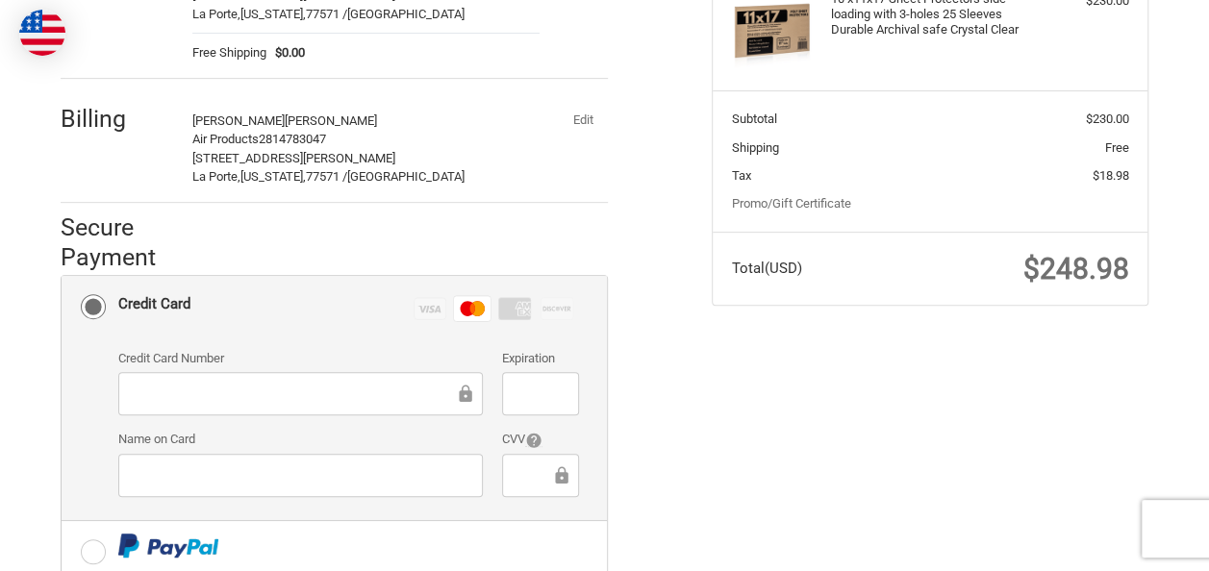
click at [266, 458] on div at bounding box center [300, 475] width 365 height 43
click at [542, 389] on div at bounding box center [541, 393] width 78 height 43
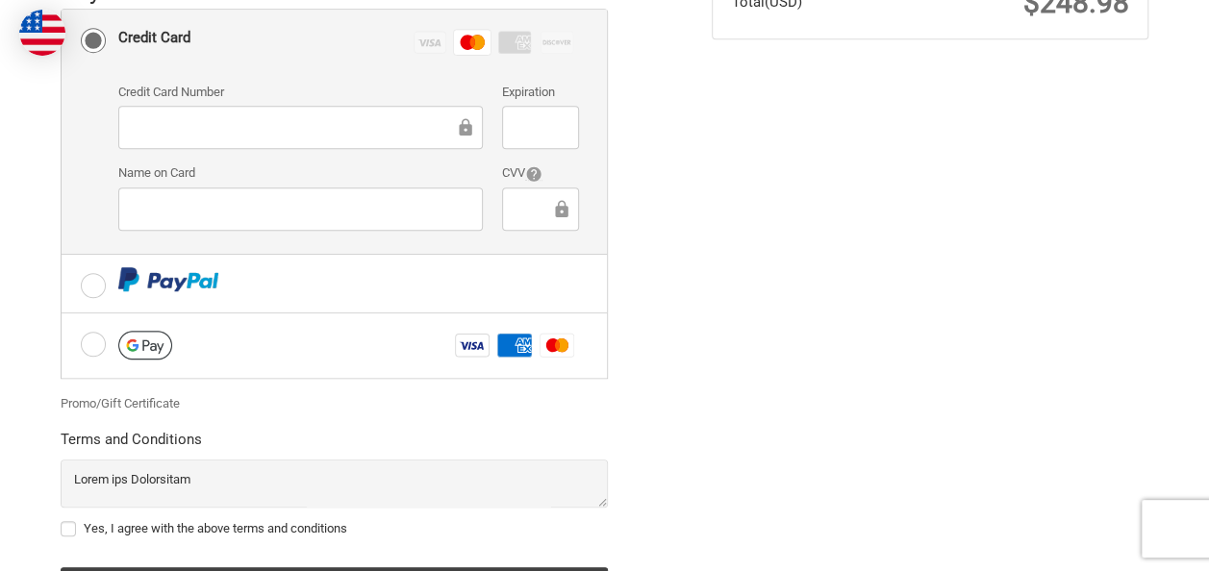
scroll to position [618, 0]
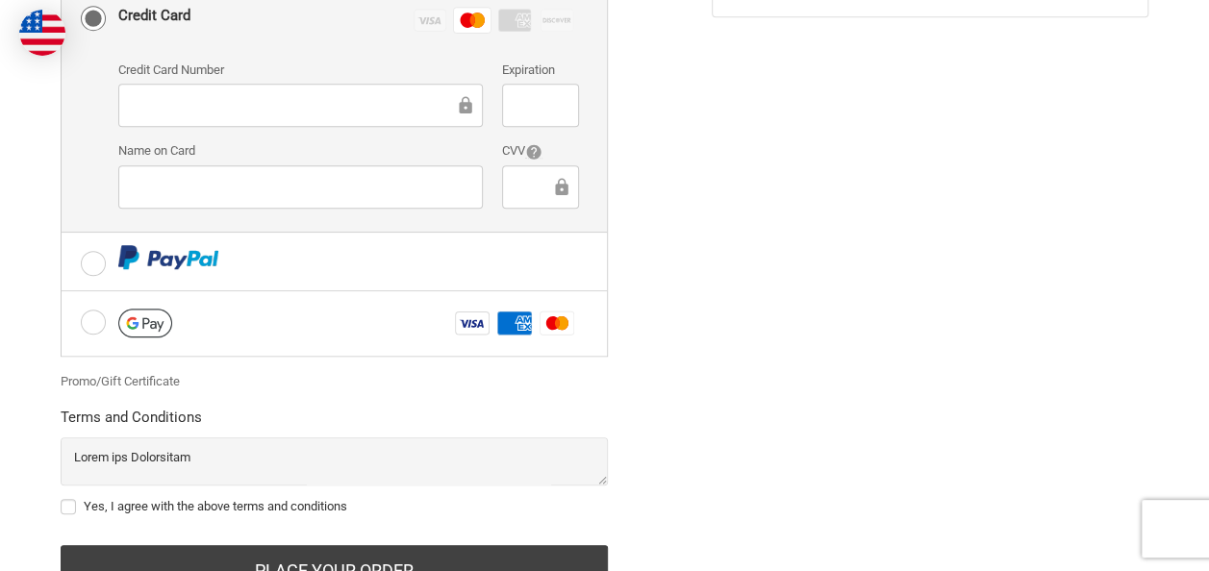
click at [65, 502] on label "Yes, I agree with the above terms and conditions" at bounding box center [334, 506] width 547 height 15
click at [62, 498] on input "Yes, I agree with the above terms and conditions" at bounding box center [61, 497] width 1 height 1
checkbox input "true"
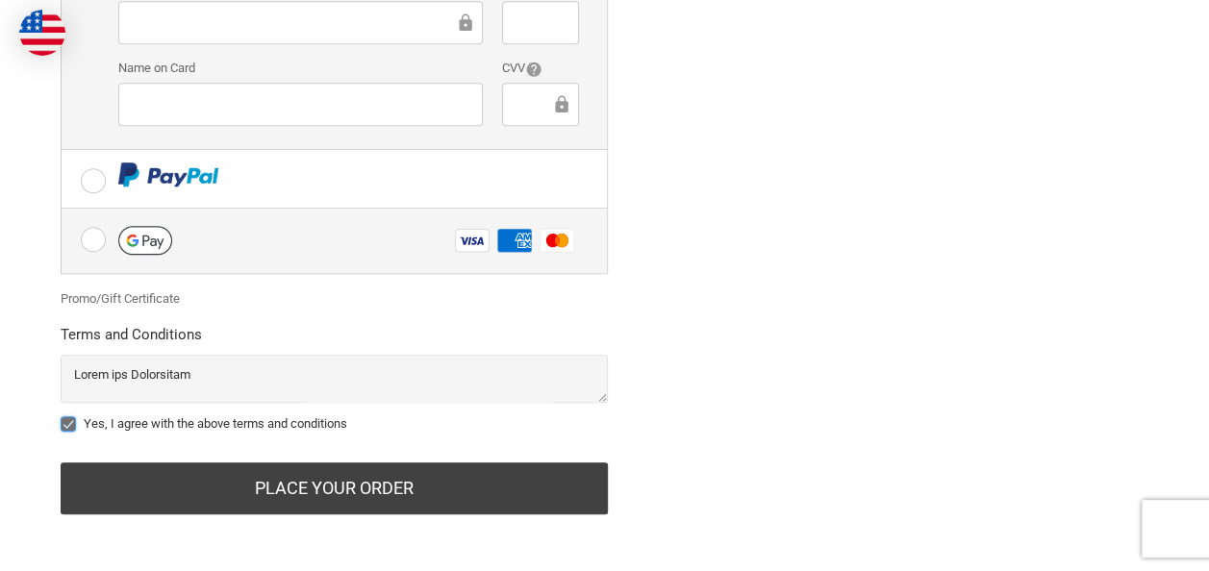
scroll to position [702, 0]
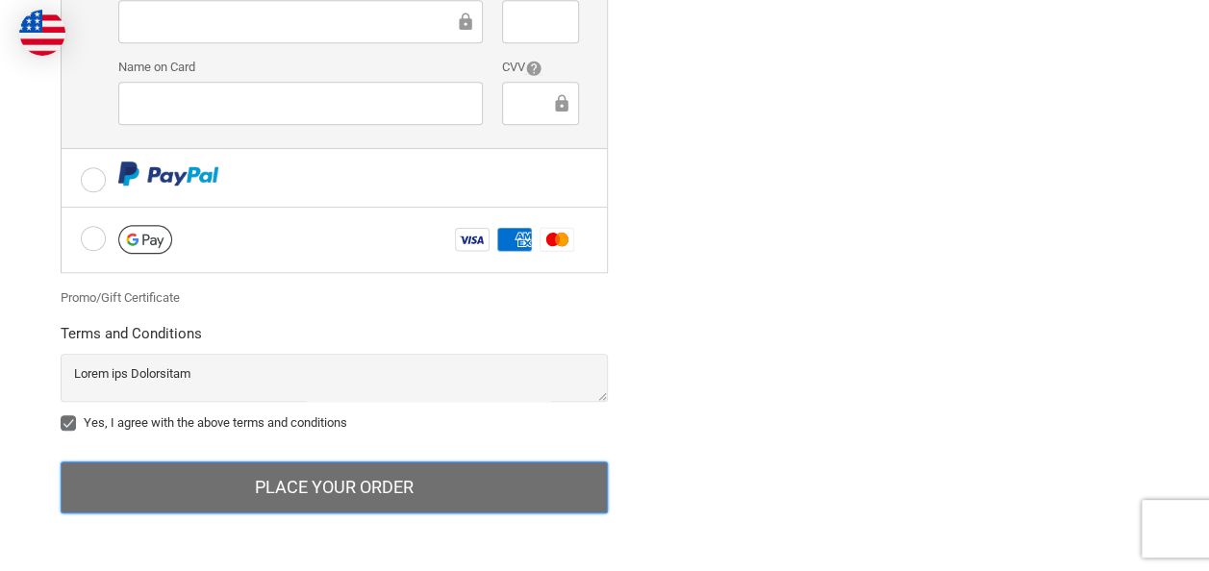
click at [379, 480] on button "Place Your Order" at bounding box center [334, 488] width 547 height 52
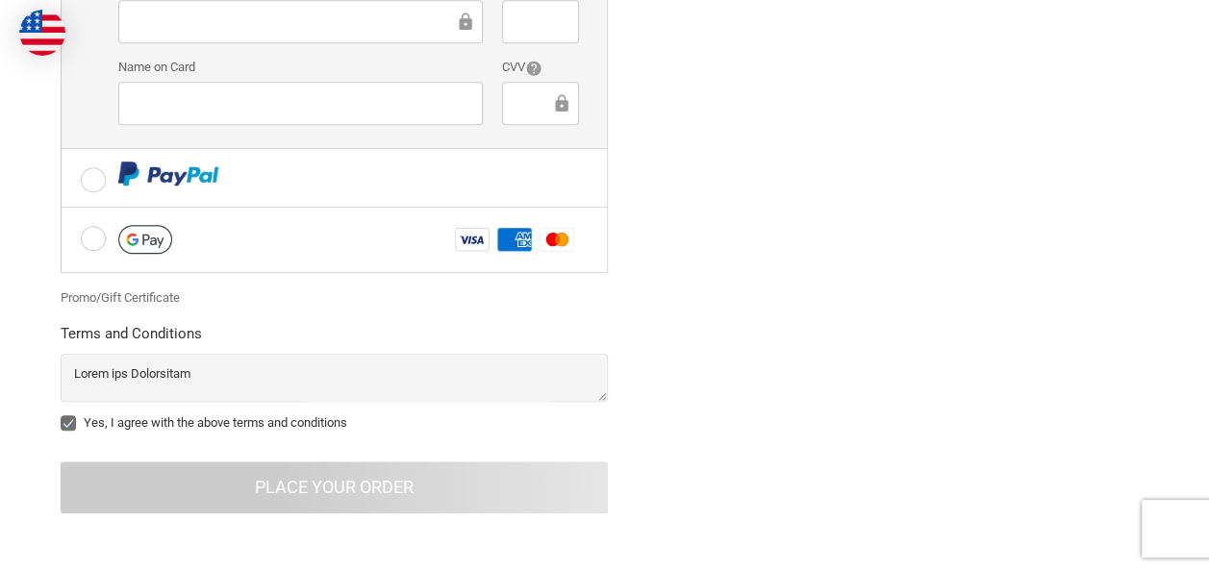
scroll to position [155, 0]
